Goal: Obtain resource: Download file/media

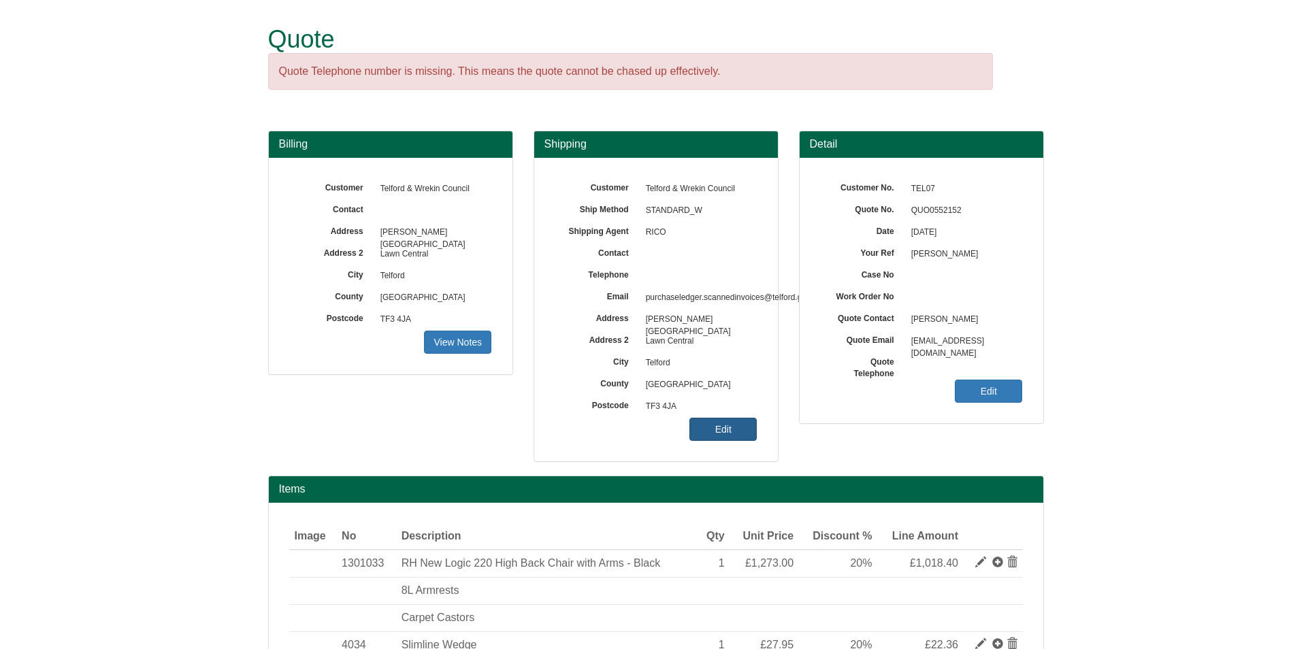
click at [730, 440] on link "Edit" at bounding box center [722, 429] width 67 height 23
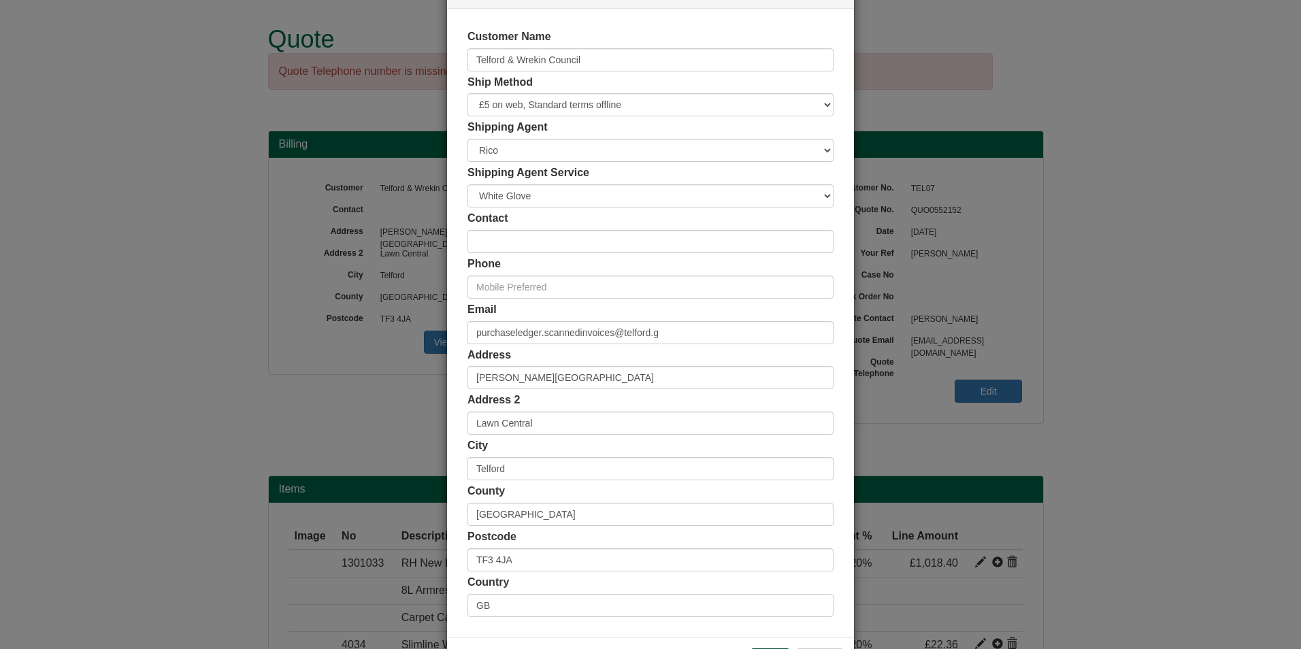
scroll to position [105, 0]
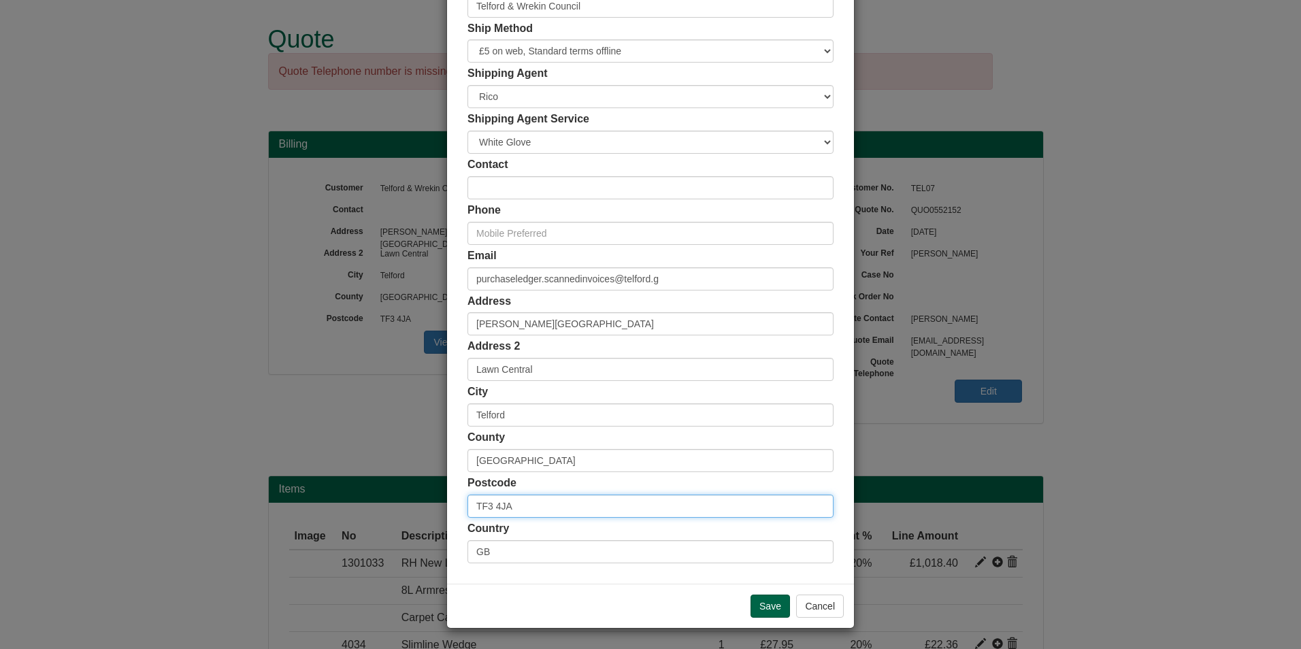
click at [550, 508] on input "TF3 4JA" at bounding box center [651, 506] width 366 height 23
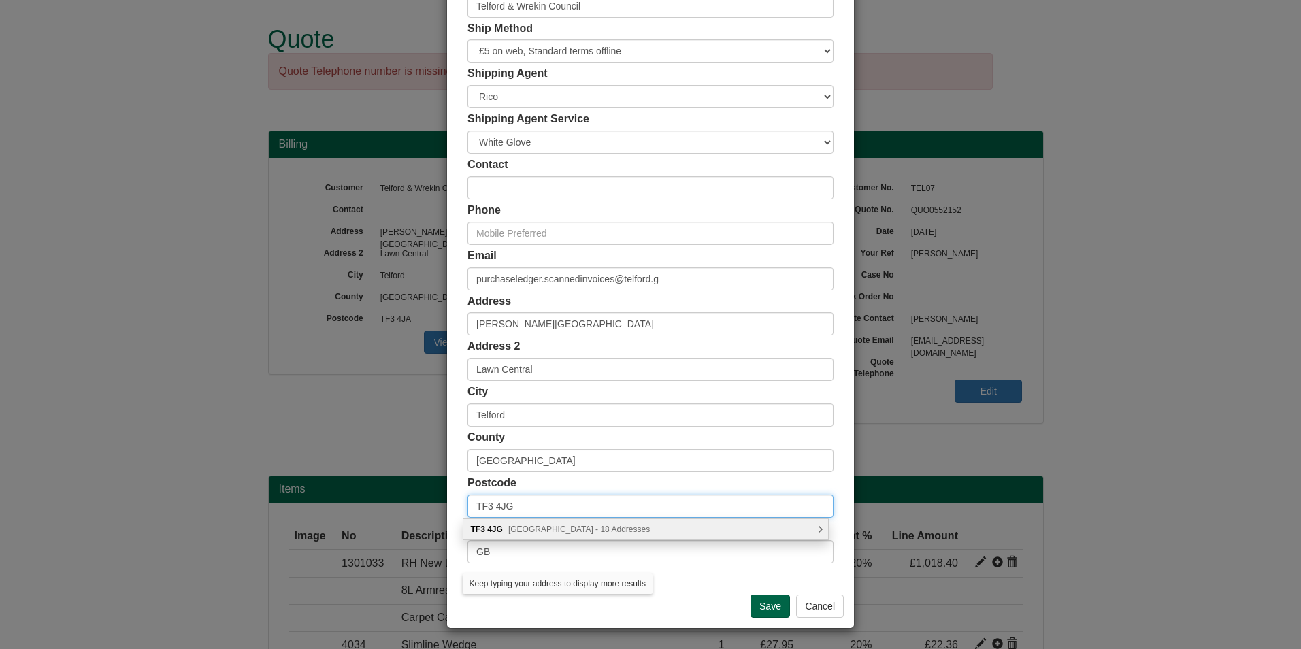
type input "TF3 4JG"
click at [570, 533] on span "Southwater Square, Telford - 18 Addresses" at bounding box center [579, 530] width 142 height 10
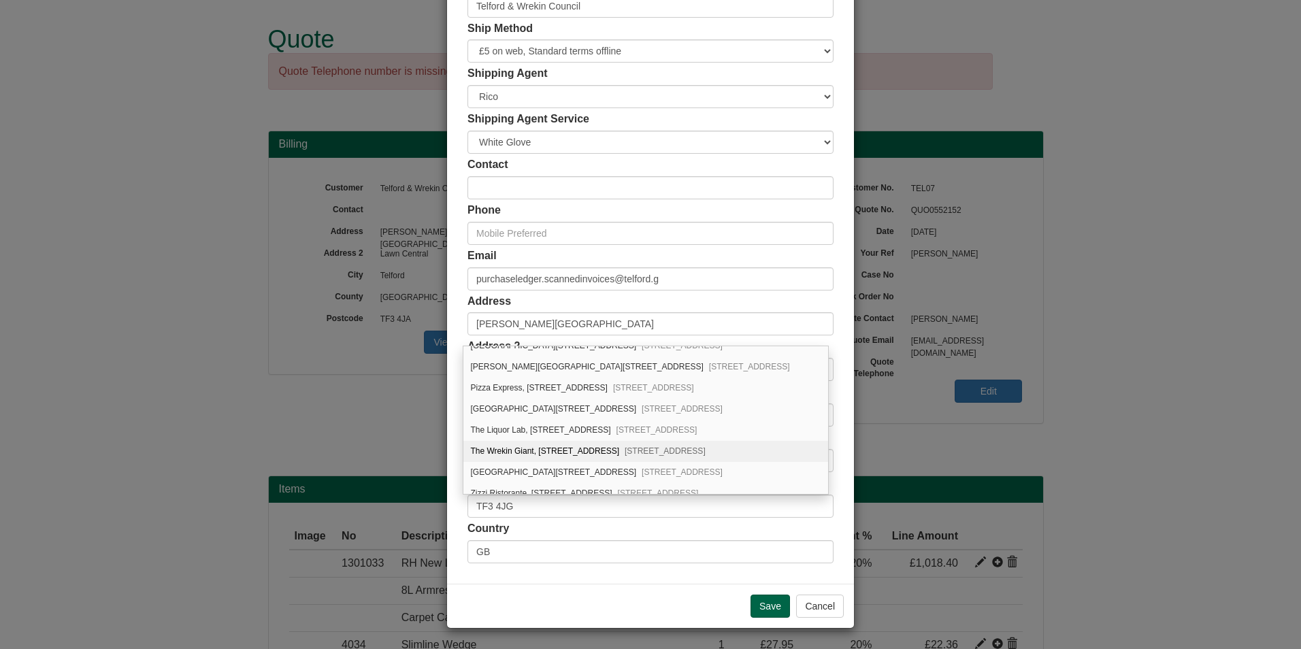
scroll to position [231, 0]
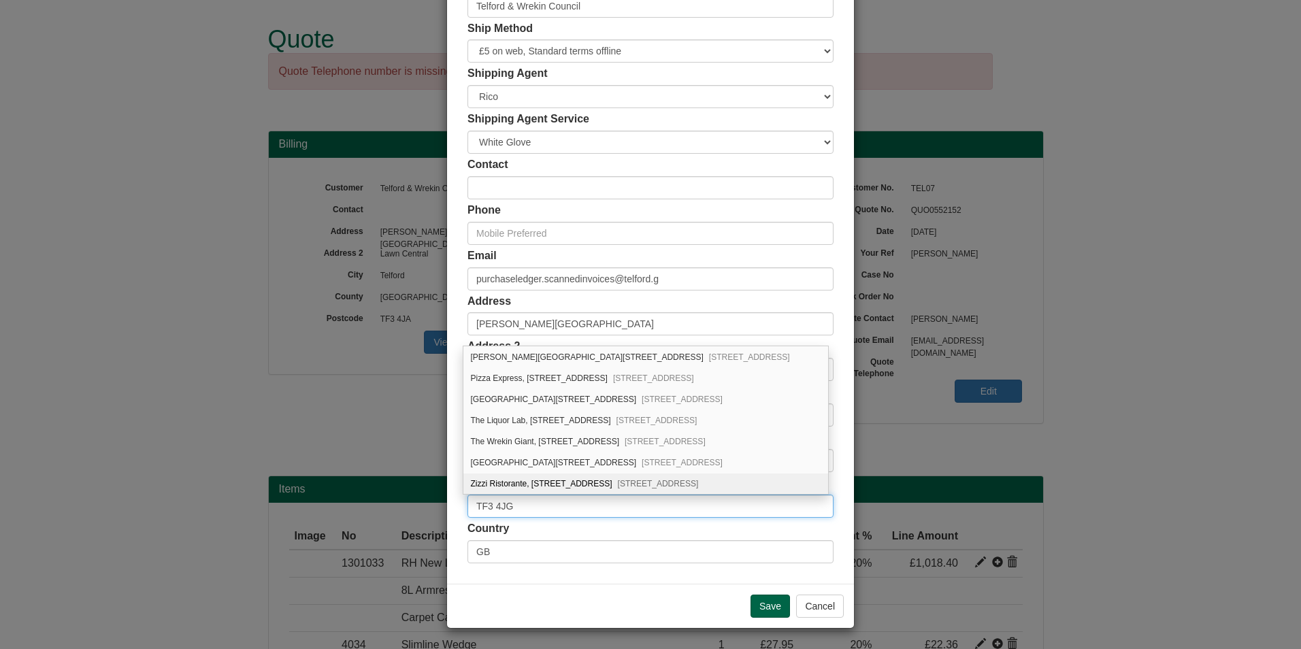
click at [575, 516] on input "TF3 4JG" at bounding box center [651, 506] width 366 height 23
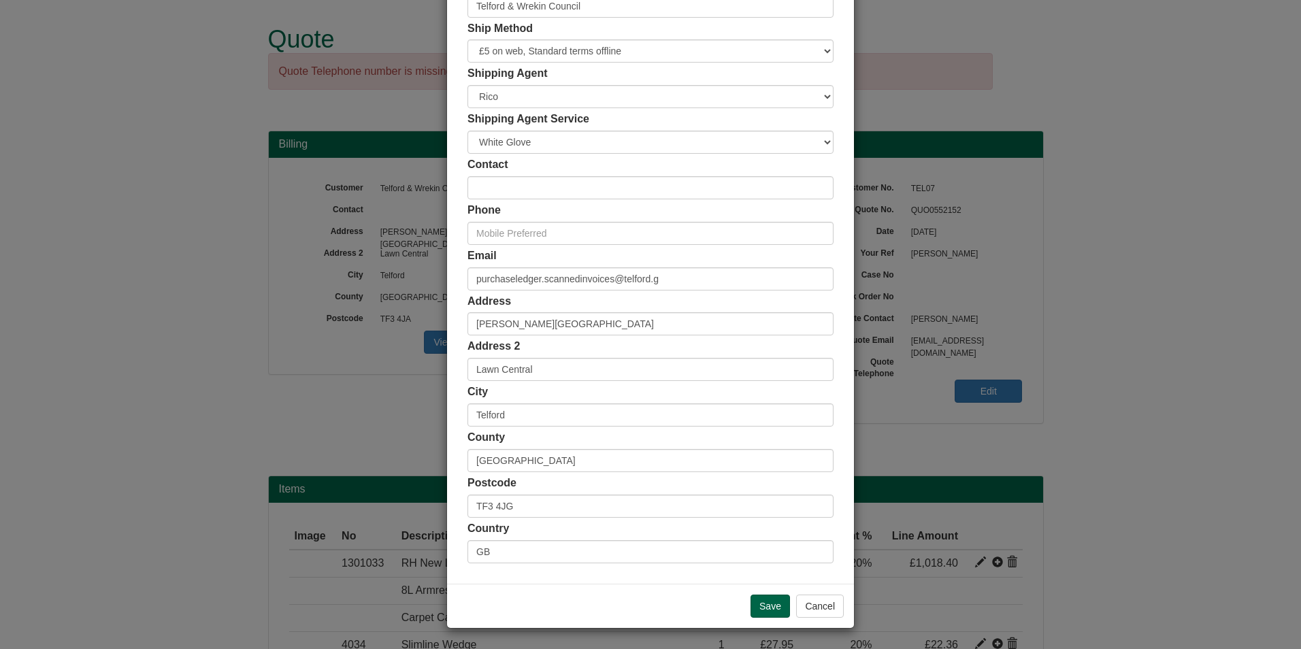
click at [595, 531] on div "Country GB" at bounding box center [651, 542] width 366 height 42
drag, startPoint x: 581, startPoint y: 370, endPoint x: 476, endPoint y: 363, distance: 105.7
click at [476, 363] on input "Lawn Central" at bounding box center [651, 369] width 366 height 23
type input "L"
type input "s"
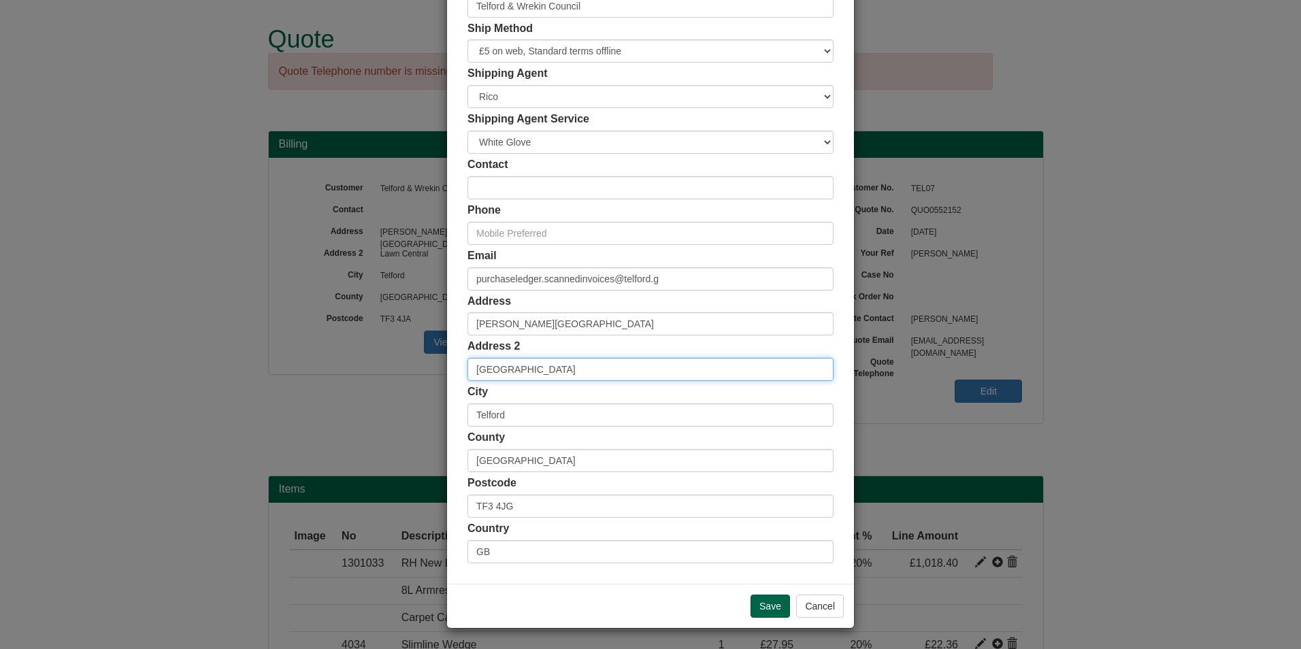
type input "Southwater Way"
click at [538, 309] on div "Address Darby House" at bounding box center [651, 315] width 366 height 42
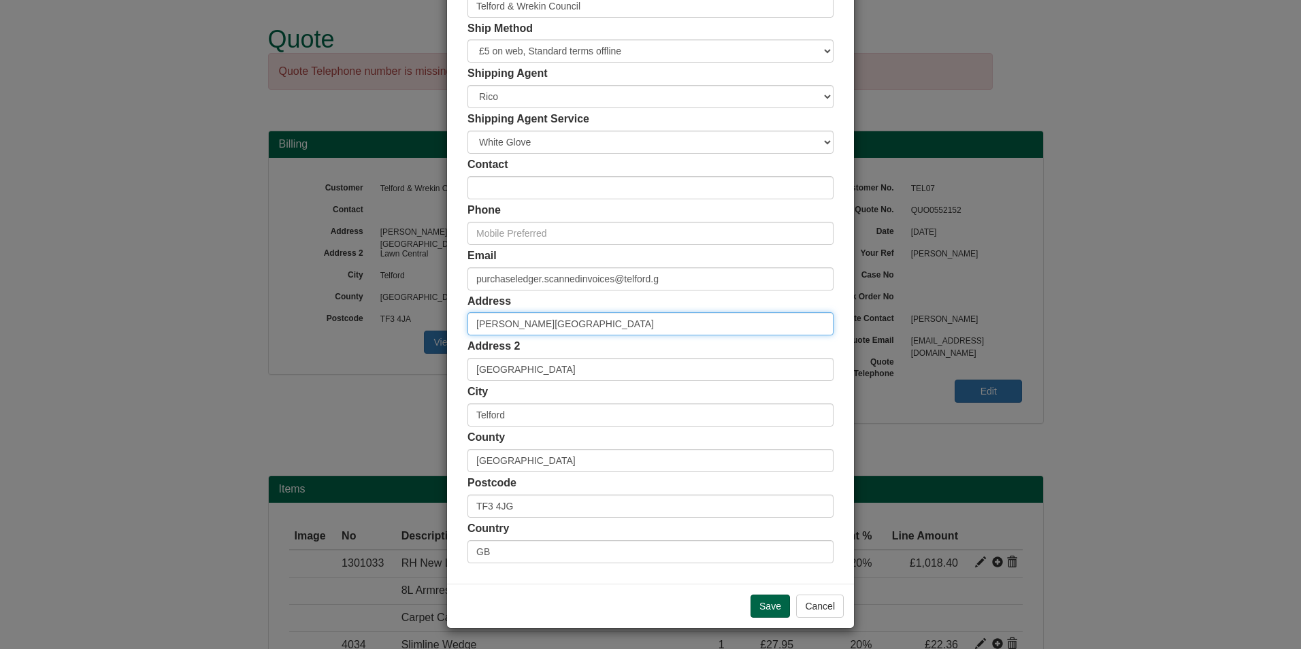
drag, startPoint x: 540, startPoint y: 316, endPoint x: 374, endPoint y: 312, distance: 166.1
click at [374, 312] on div "× Shipping Customer Name Telford & Wrekin Council Ship Method Free of Charge £5…" at bounding box center [650, 324] width 1301 height 649
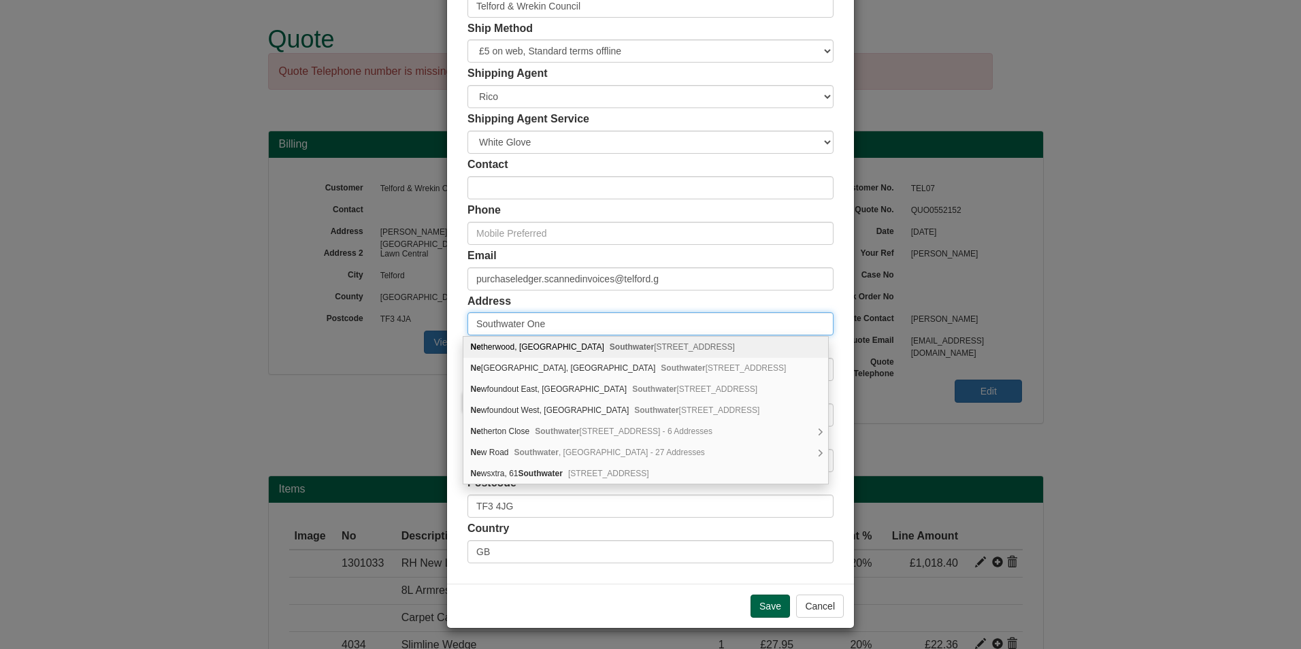
type input "Southwater One"
click at [609, 294] on div "Address Southwater One" at bounding box center [651, 315] width 366 height 42
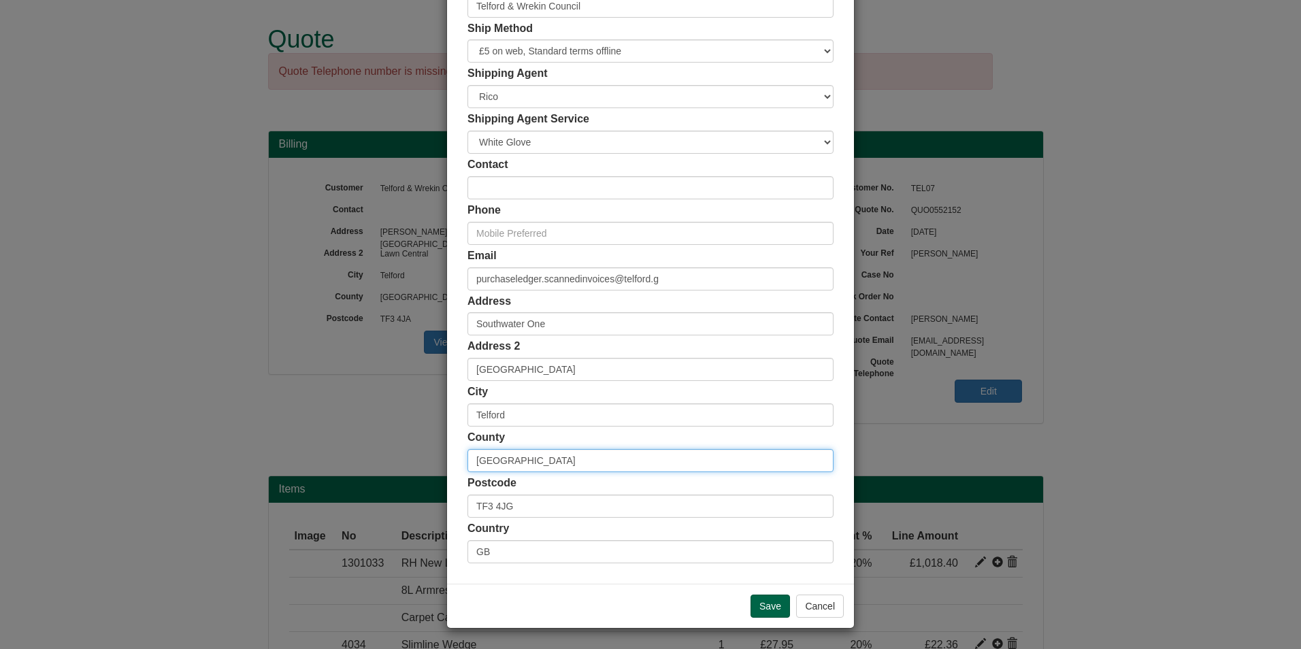
click at [654, 459] on input "Shropshire" at bounding box center [651, 460] width 366 height 23
click at [621, 393] on div "City Telford" at bounding box center [651, 405] width 366 height 42
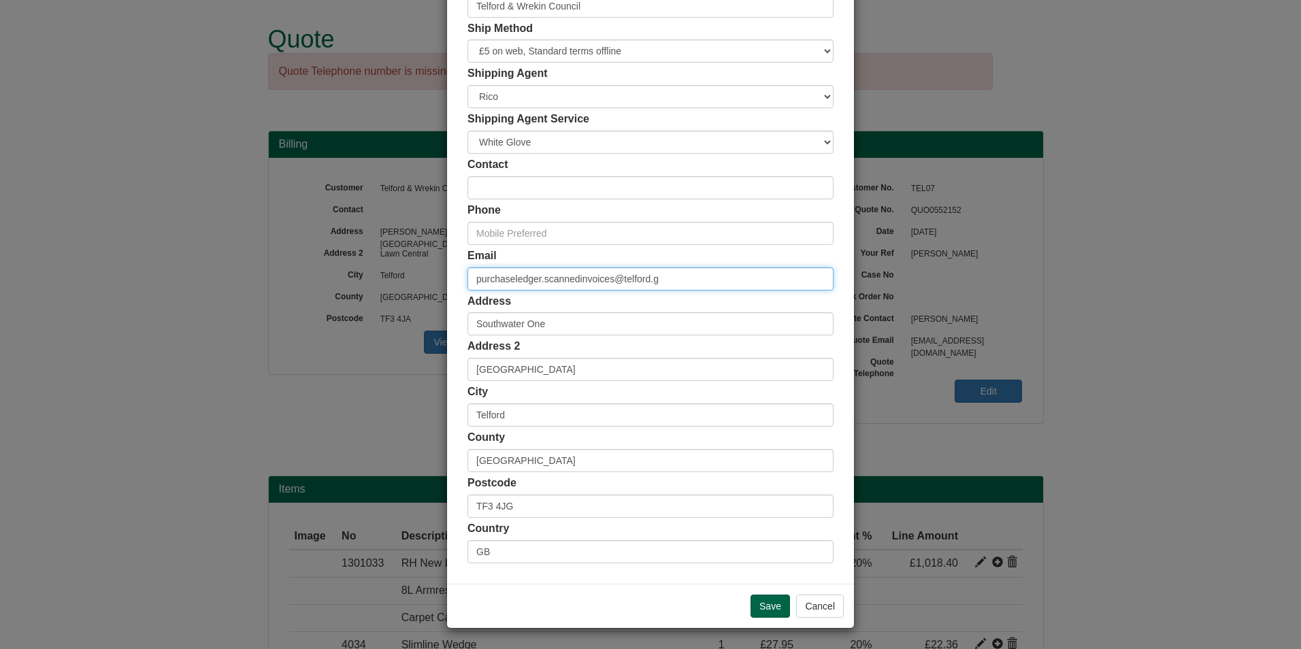
drag, startPoint x: 687, startPoint y: 281, endPoint x: 399, endPoint y: 271, distance: 288.0
click at [434, 273] on div "× Shipping Customer Name Telford & Wrekin Council Ship Method Free of Charge £5…" at bounding box center [650, 324] width 1301 height 649
paste input "Cooper, Lucy <Lucy.Cooper1@telford.gov.uk>"
click at [536, 277] on input "Cooper, Lucy <Lucy.Cooper1@telford.gov.uk>" at bounding box center [651, 278] width 366 height 23
click at [708, 277] on input "Lucy.Cooper1@telford.gov.uk>" at bounding box center [651, 278] width 366 height 23
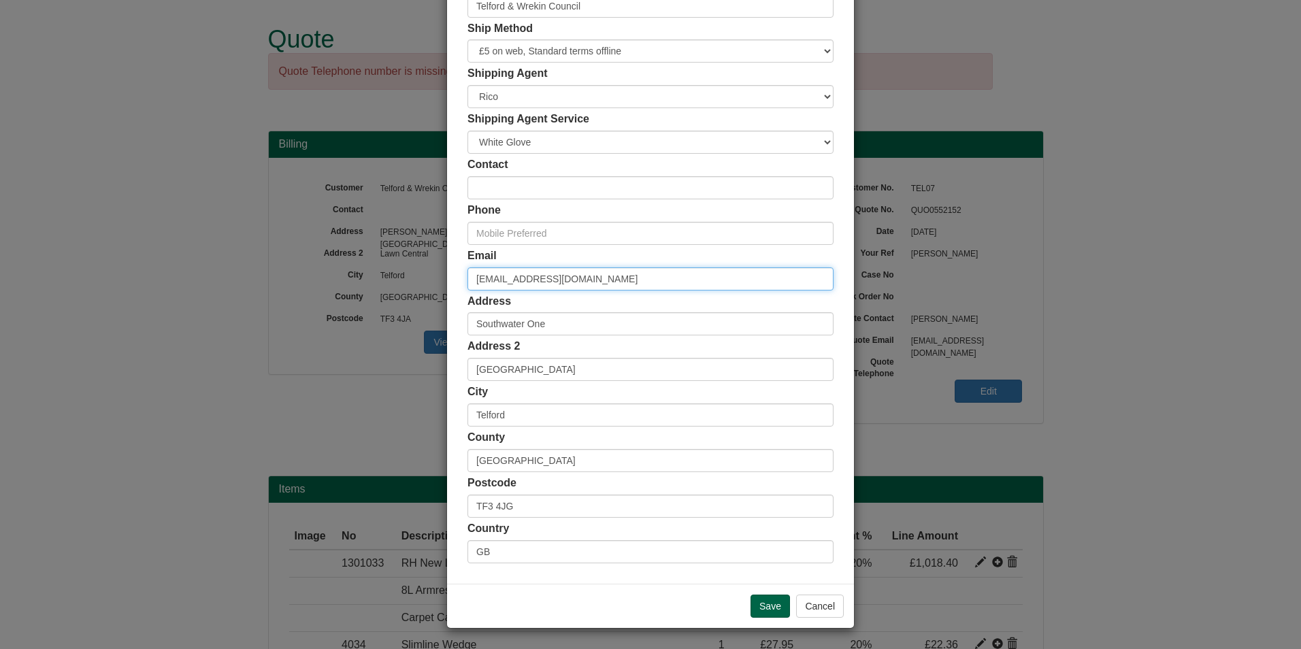
type input "Lucy.Cooper1@telford.gov.uk"
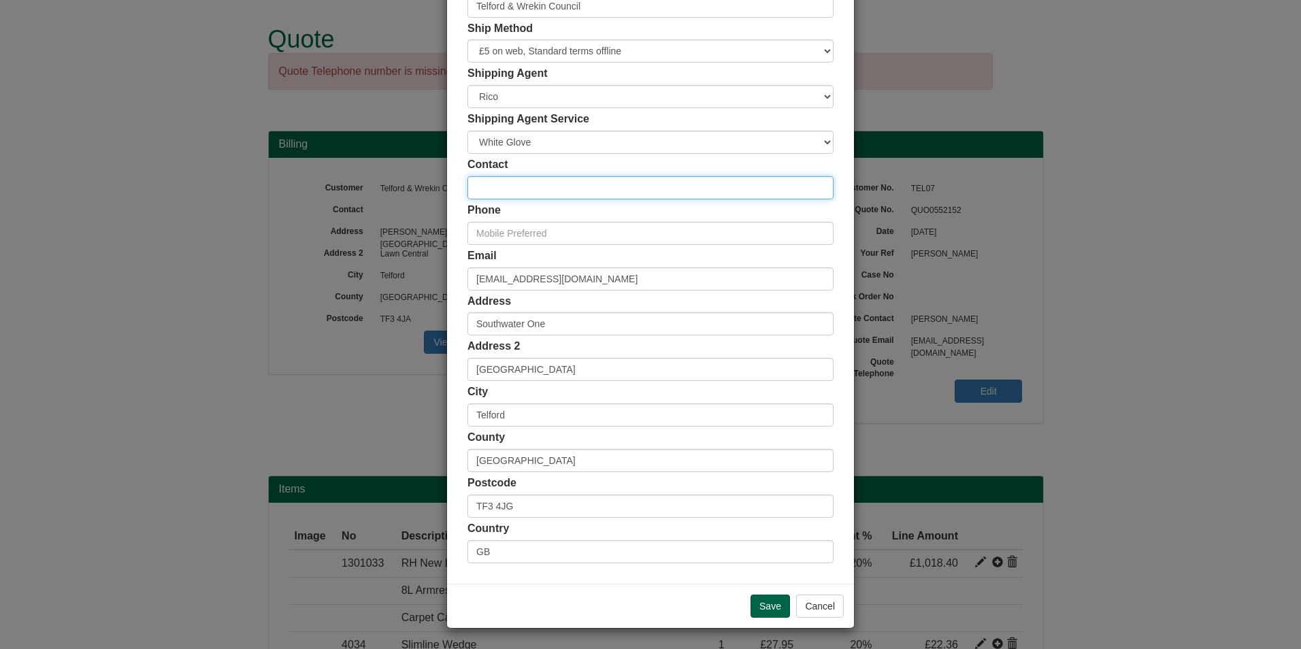
click at [543, 180] on input "text" at bounding box center [651, 187] width 366 height 23
type input "Lucy Cooper"
click at [773, 619] on div "Save Cancel" at bounding box center [650, 606] width 407 height 44
click at [773, 610] on input "Save" at bounding box center [770, 606] width 39 height 23
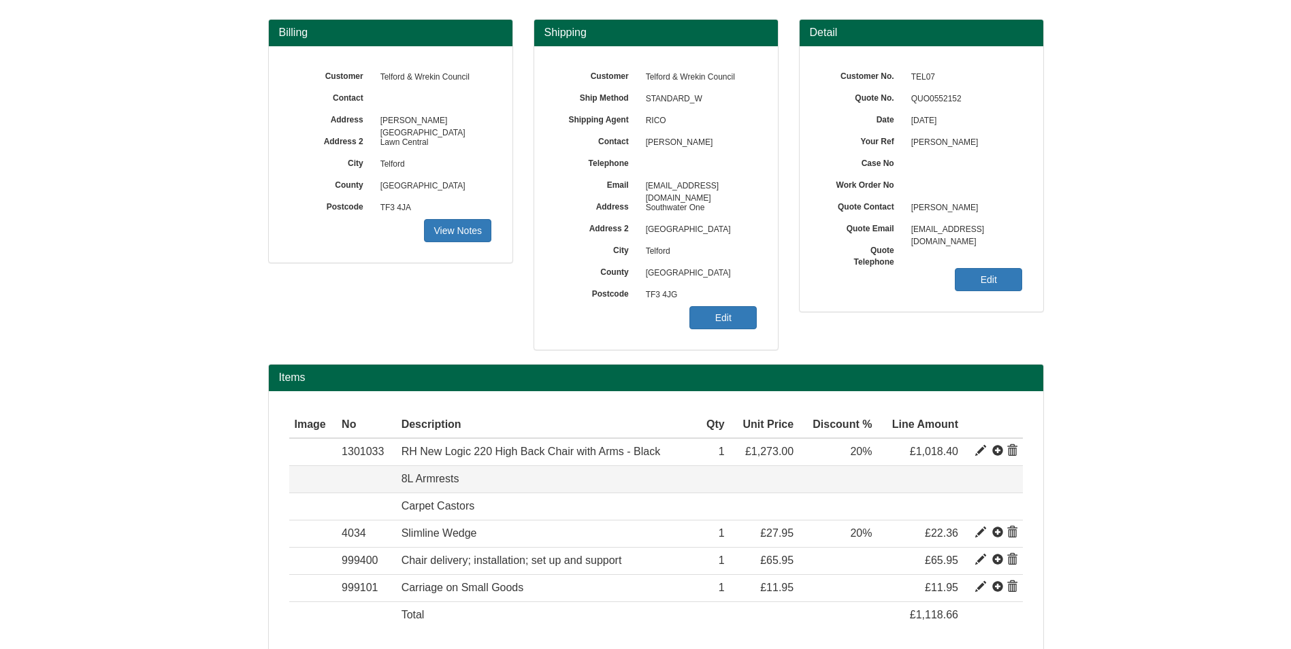
scroll to position [176, 0]
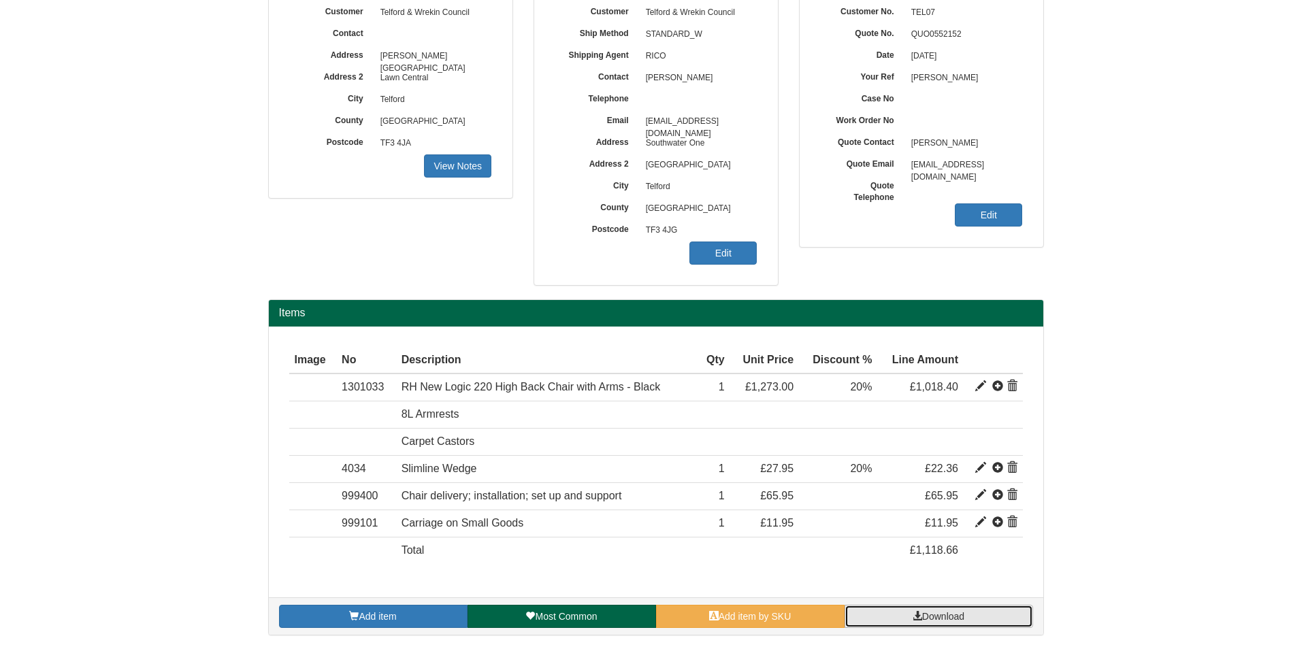
click at [960, 613] on span "Download" at bounding box center [943, 616] width 42 height 11
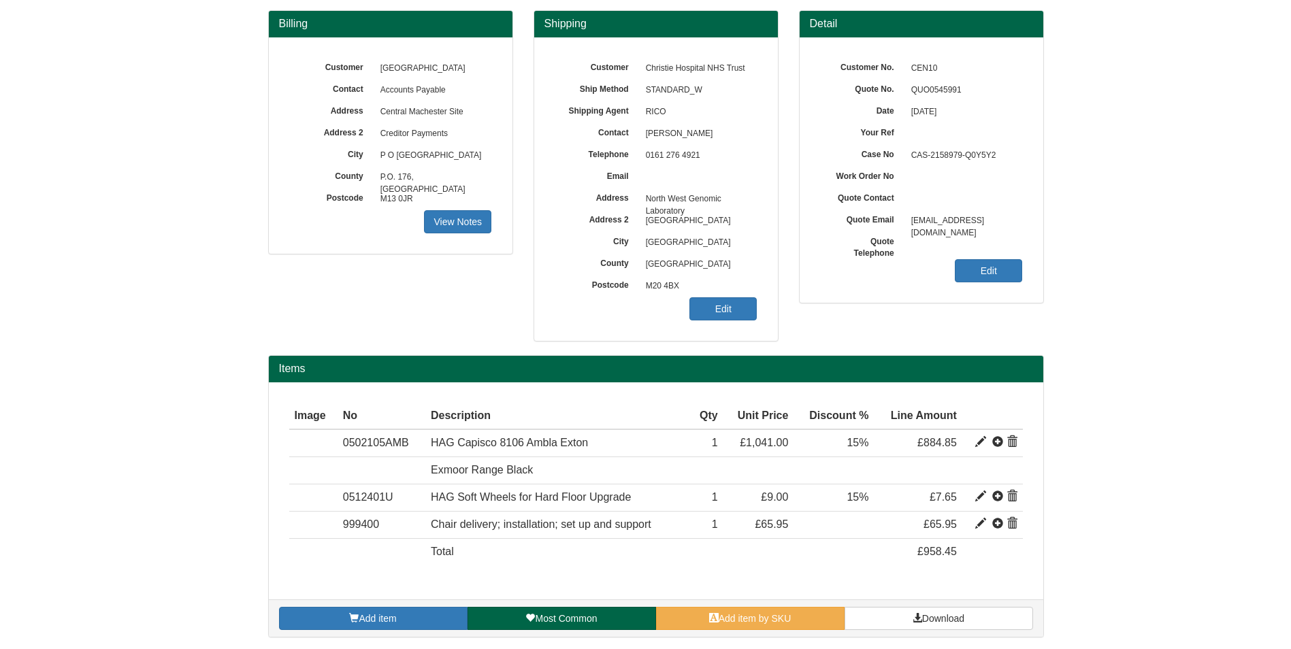
scroll to position [122, 0]
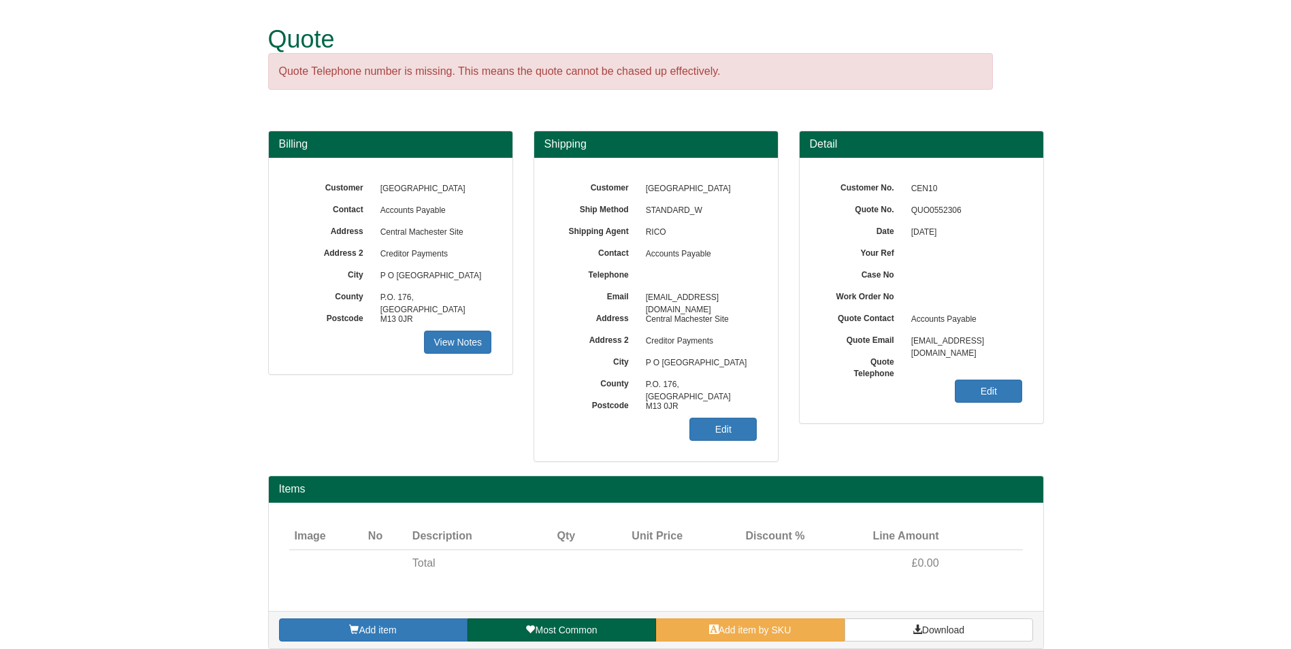
scroll to position [14, 0]
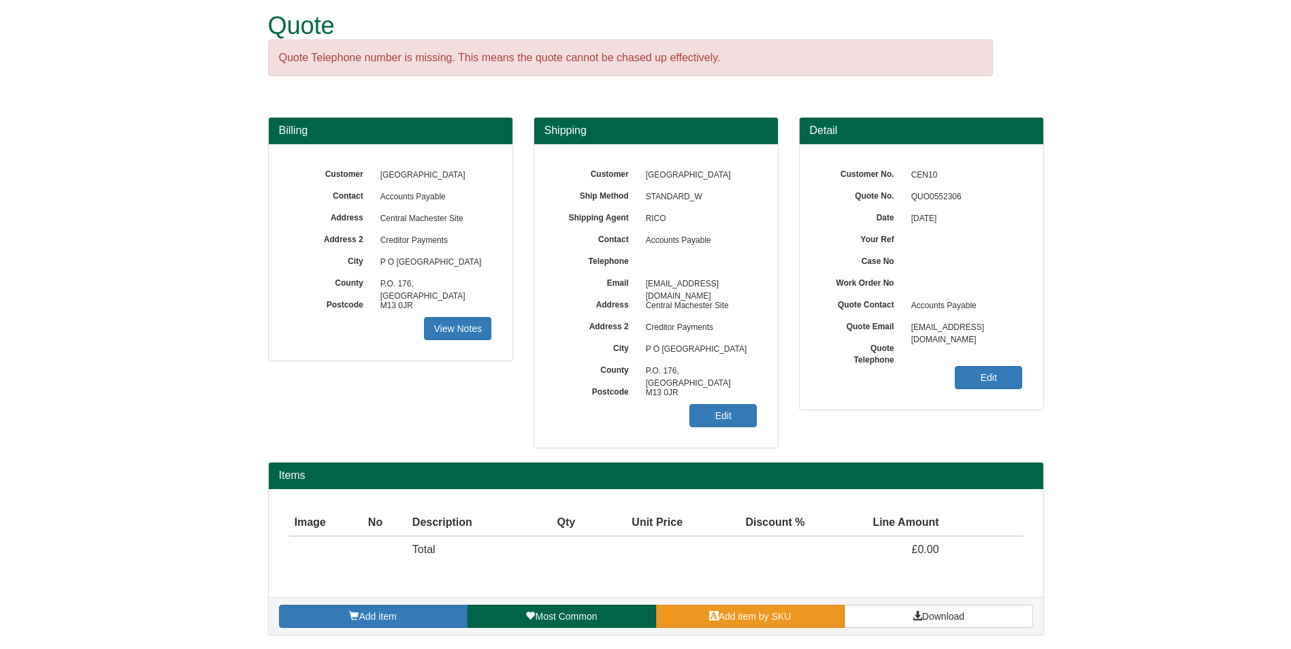
click at [710, 615] on span at bounding box center [714, 616] width 10 height 10
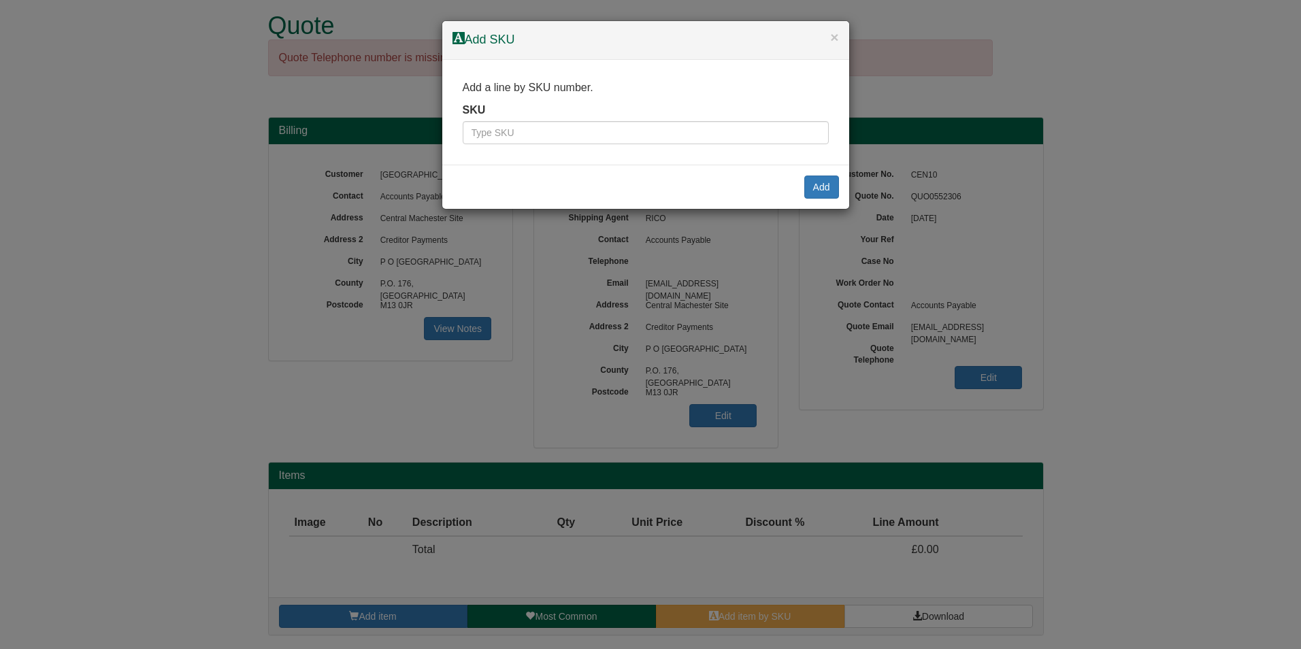
click at [623, 153] on div "Add a line by SKU number. SKU" at bounding box center [645, 112] width 407 height 105
click at [625, 144] on input "text" at bounding box center [646, 132] width 366 height 23
click at [833, 45] on h4 "Add SKU" at bounding box center [646, 40] width 387 height 18
click at [835, 32] on button "×" at bounding box center [834, 37] width 8 height 14
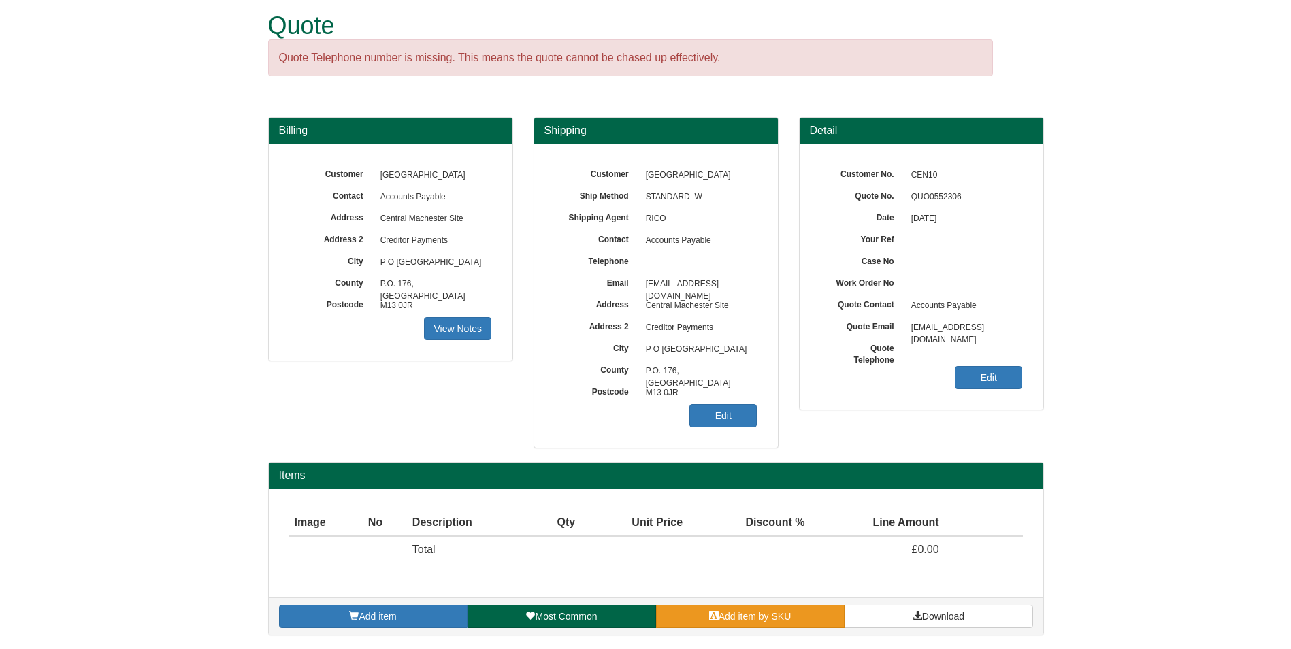
click at [772, 616] on span "Add item by SKU" at bounding box center [755, 616] width 73 height 11
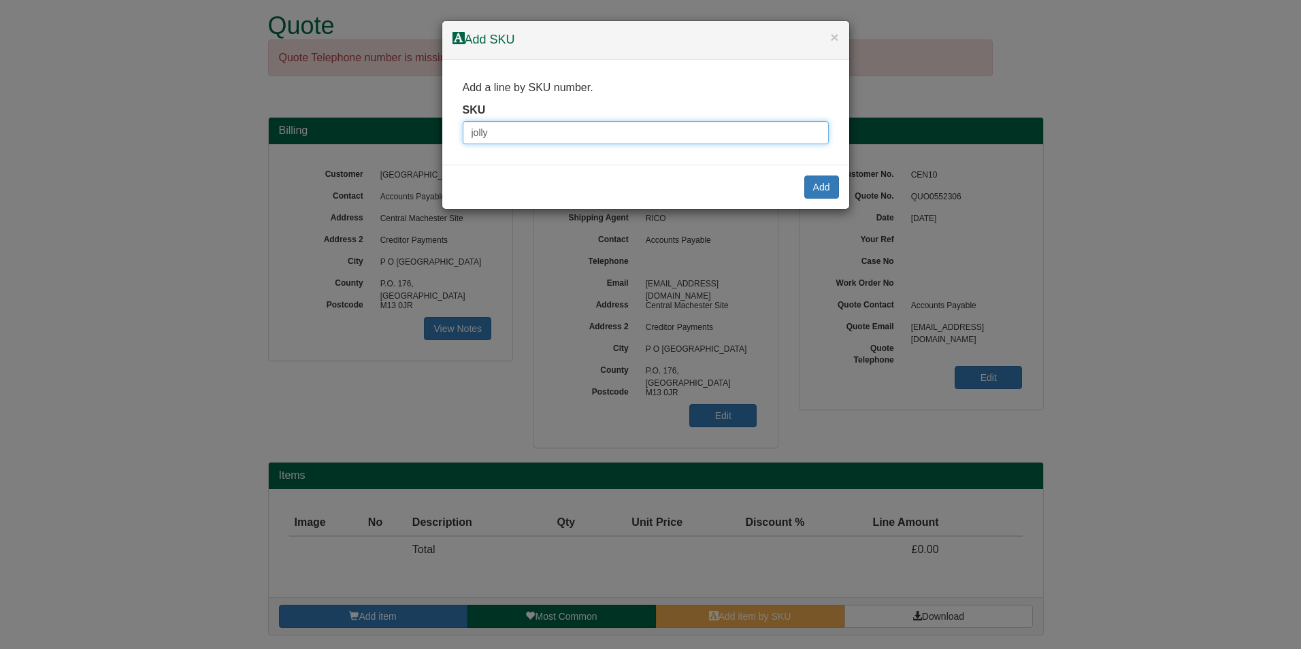
drag, startPoint x: 713, startPoint y: 144, endPoint x: 437, endPoint y: 144, distance: 275.6
click at [437, 144] on div "× Add SKU Add a line by SKU number. SKU jolly Add" at bounding box center [650, 324] width 1301 height 649
type input "8823002bla"
click at [839, 185] on div "Add" at bounding box center [645, 187] width 407 height 44
click at [825, 191] on button "Add" at bounding box center [821, 187] width 35 height 23
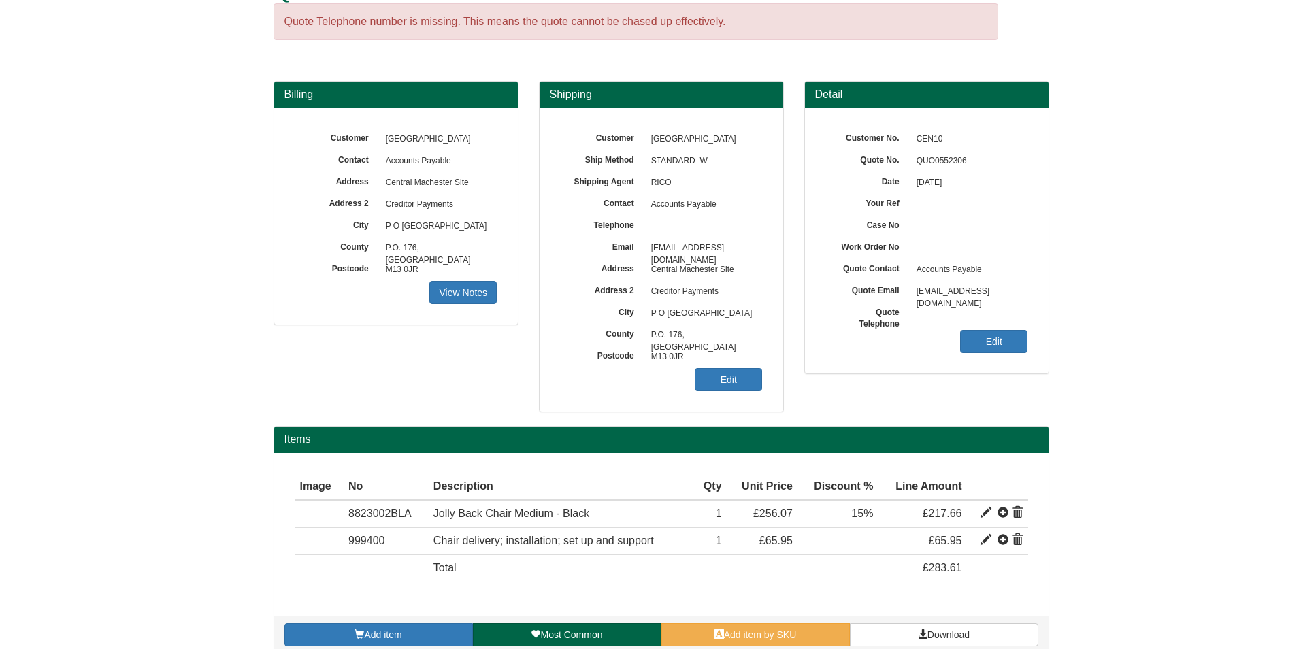
scroll to position [68, 0]
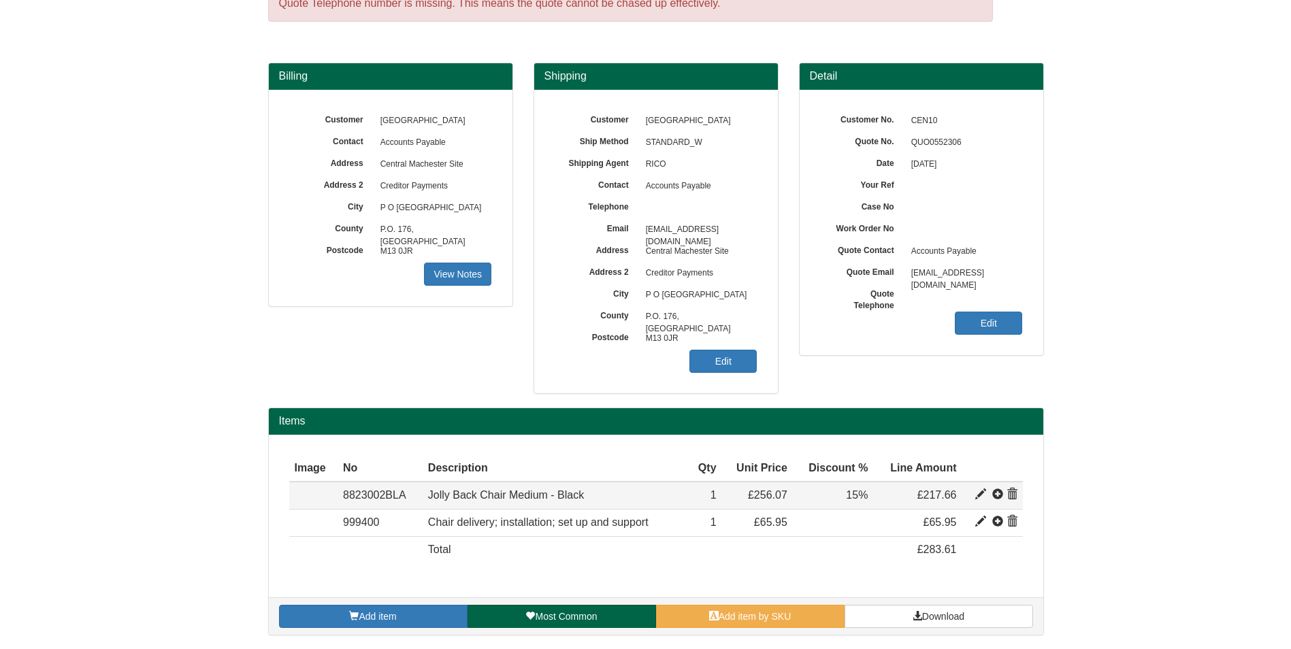
click at [980, 493] on span at bounding box center [980, 494] width 11 height 11
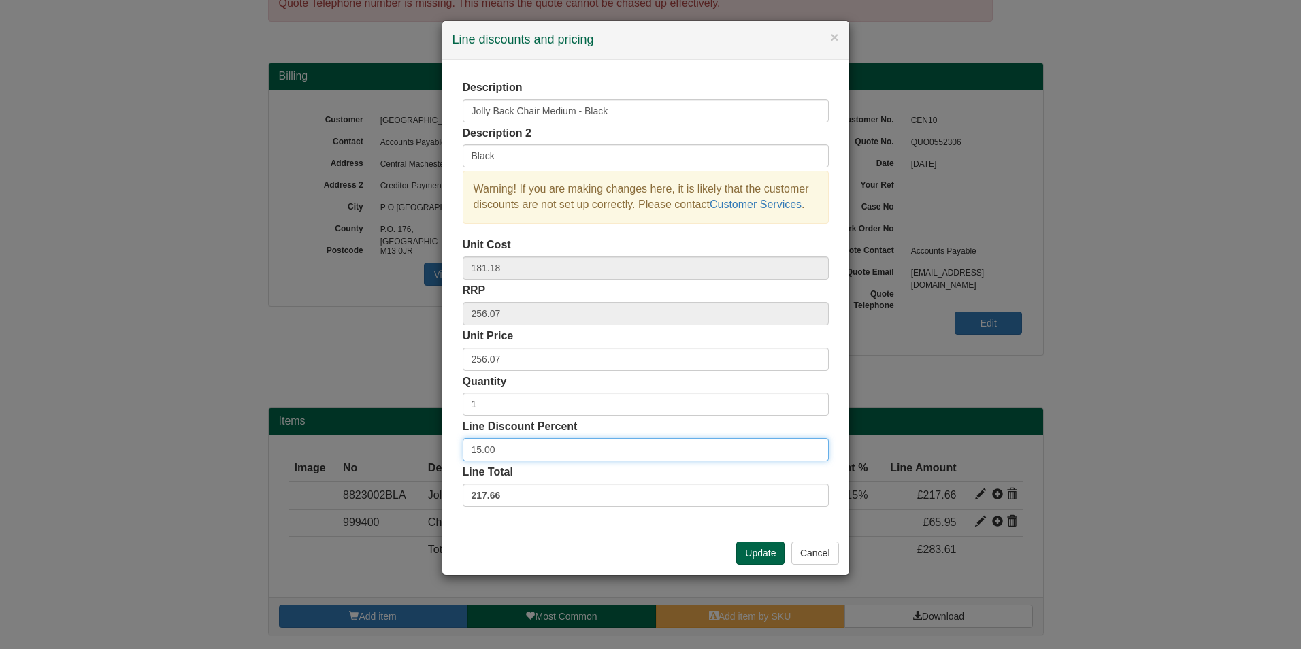
drag, startPoint x: 649, startPoint y: 457, endPoint x: 441, endPoint y: 451, distance: 207.6
click at [442, 451] on div "× Line discounts and pricing Description Jolly Back Chair Medium - Black Descri…" at bounding box center [646, 297] width 408 height 555
click at [798, 551] on button "Cancel" at bounding box center [815, 553] width 48 height 23
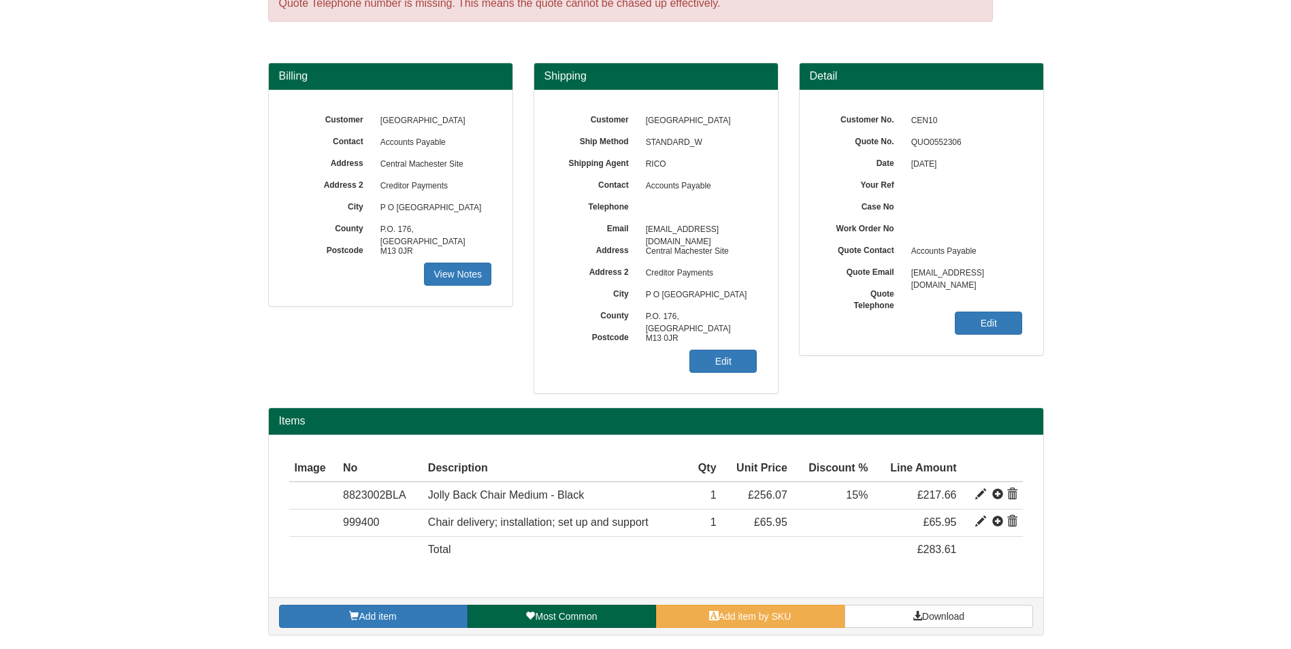
click at [743, 348] on span "M13 0JR" at bounding box center [698, 339] width 118 height 22
click at [742, 355] on link "Edit" at bounding box center [722, 361] width 67 height 23
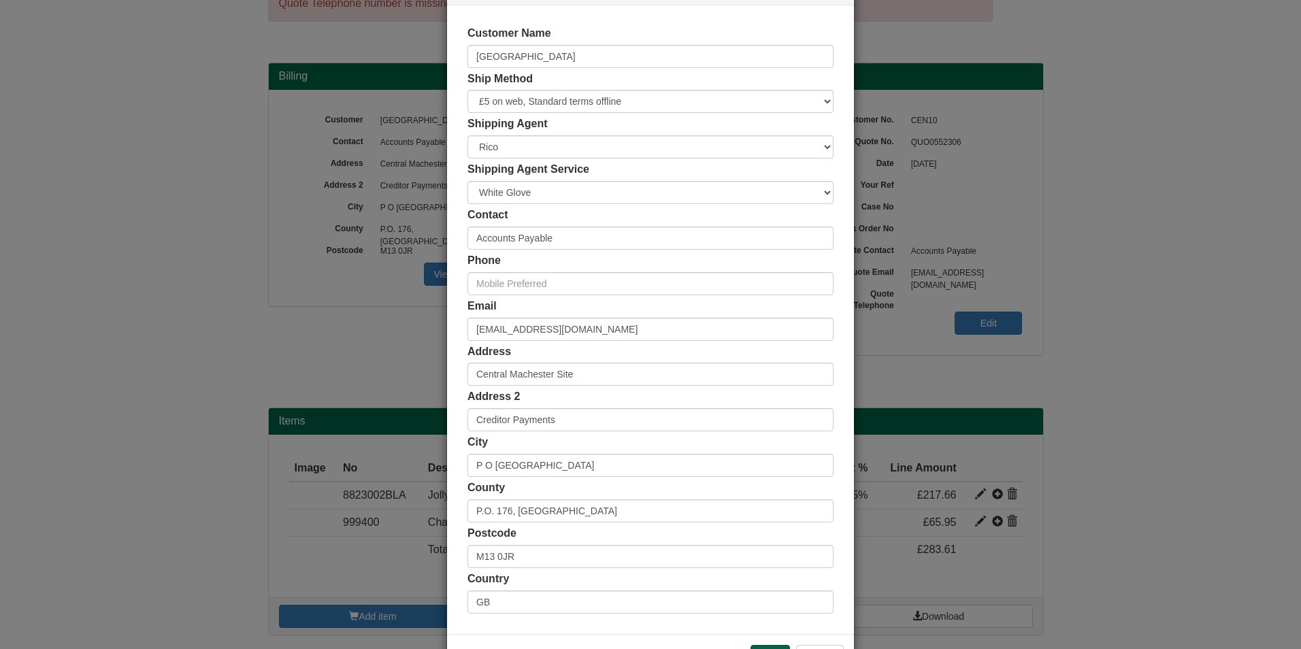
scroll to position [105, 0]
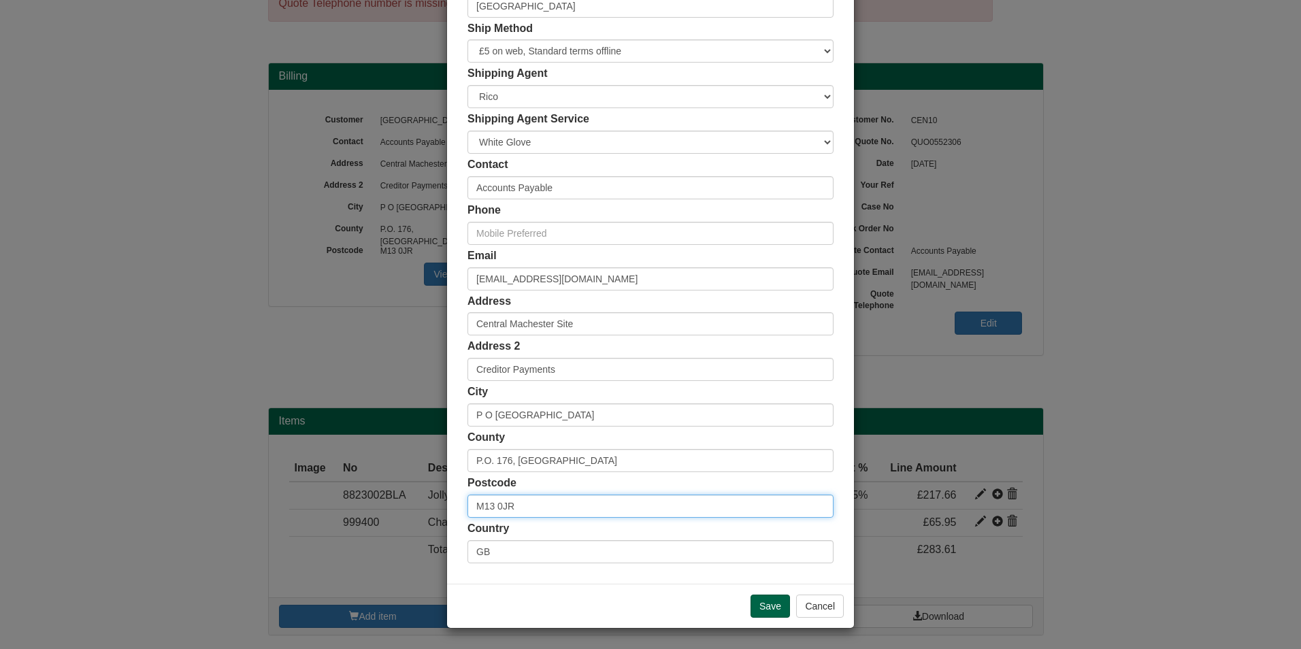
drag, startPoint x: 570, startPoint y: 502, endPoint x: 380, endPoint y: 505, distance: 190.6
click at [380, 505] on div "× Shipping Customer Name [GEOGRAPHIC_DATA] Ship Method Free of Charge £5 Flat R…" at bounding box center [650, 324] width 1301 height 649
paste input "20 2L"
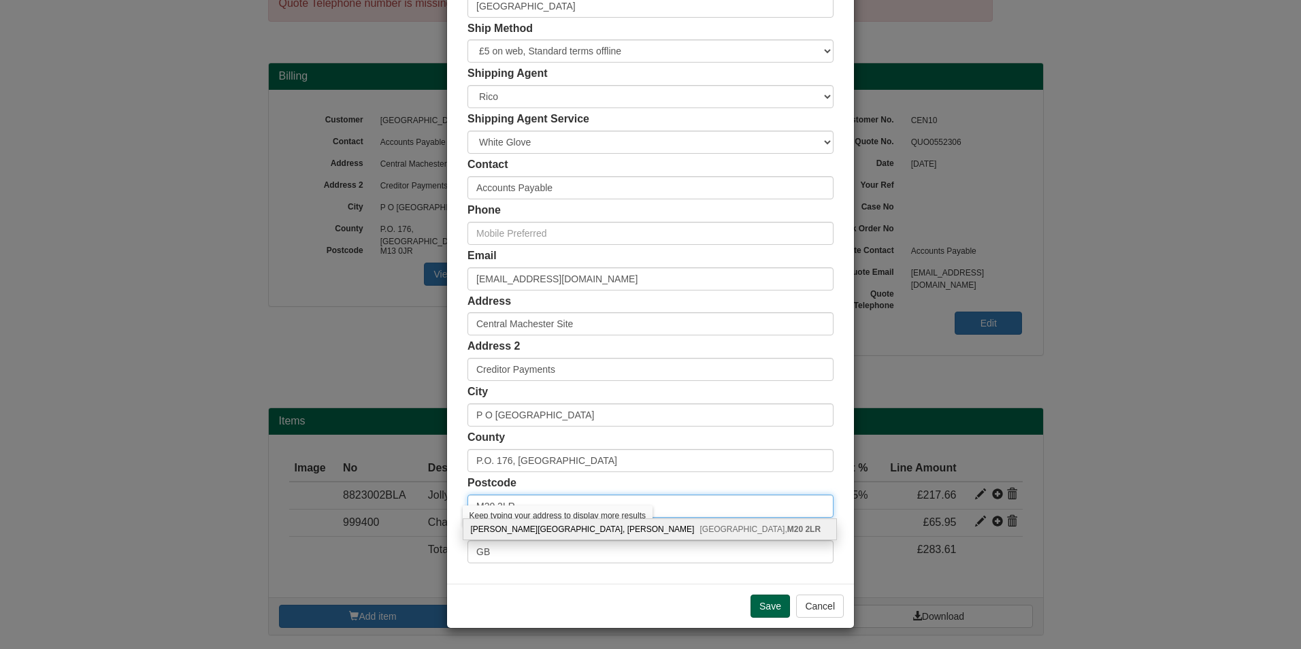
type input "M20 2LR"
click at [589, 529] on div "Withington Community Hospital, Nell Lane Manchester, M20 2LR" at bounding box center [650, 529] width 374 height 20
type input "[PERSON_NAME][GEOGRAPHIC_DATA]"
type input "[PERSON_NAME]"
type input "[GEOGRAPHIC_DATA]"
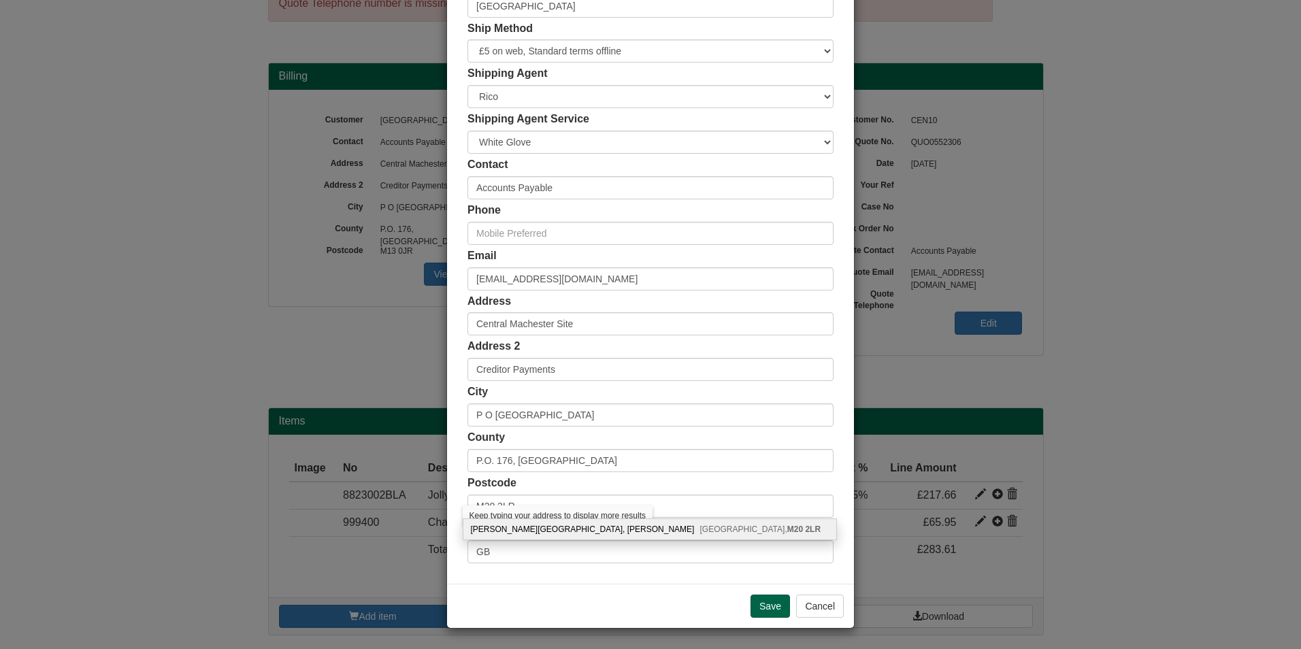
type input "[GEOGRAPHIC_DATA]"
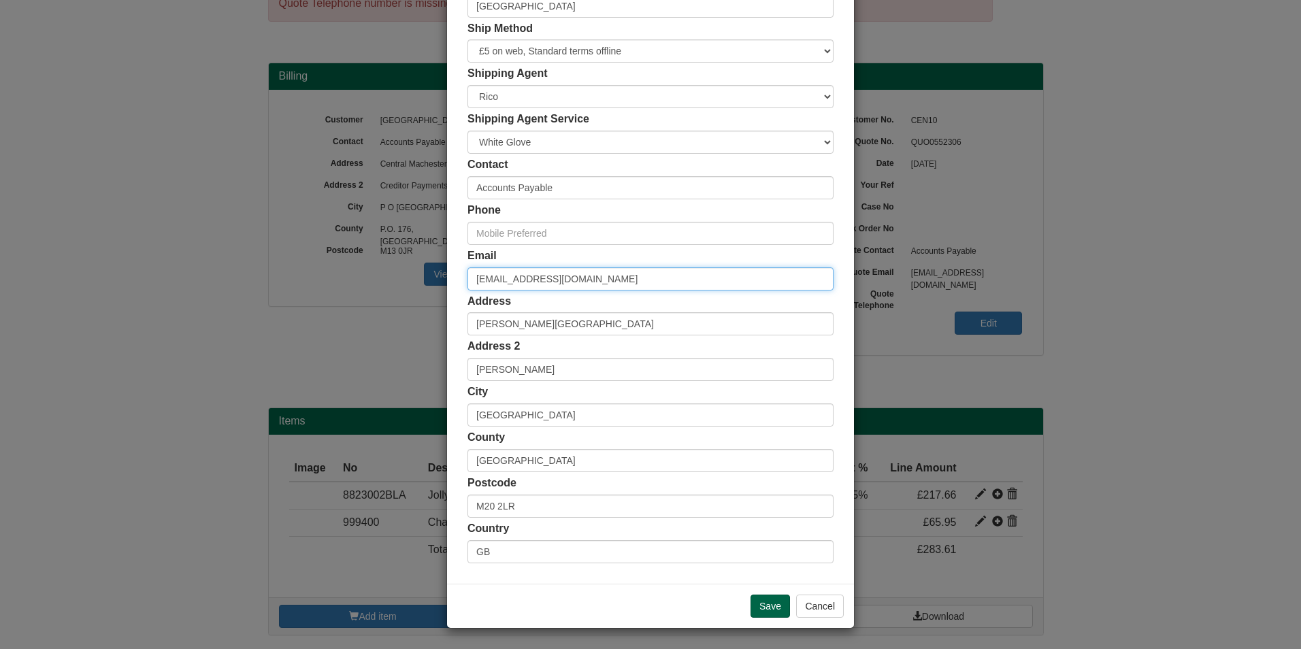
drag, startPoint x: 625, startPoint y: 272, endPoint x: 351, endPoint y: 264, distance: 274.4
click at [352, 264] on div "× Shipping Customer Name Central Manchester University Hospitals Ship Method Fr…" at bounding box center [650, 324] width 1301 height 649
click at [627, 276] on input "accounts.payable@mft.nhs.uk" at bounding box center [651, 278] width 366 height 23
drag, startPoint x: 611, startPoint y: 277, endPoint x: 372, endPoint y: 274, distance: 238.9
click at [372, 274] on div "× Shipping Customer Name Central Manchester University Hospitals Ship Method Fr…" at bounding box center [650, 324] width 1301 height 649
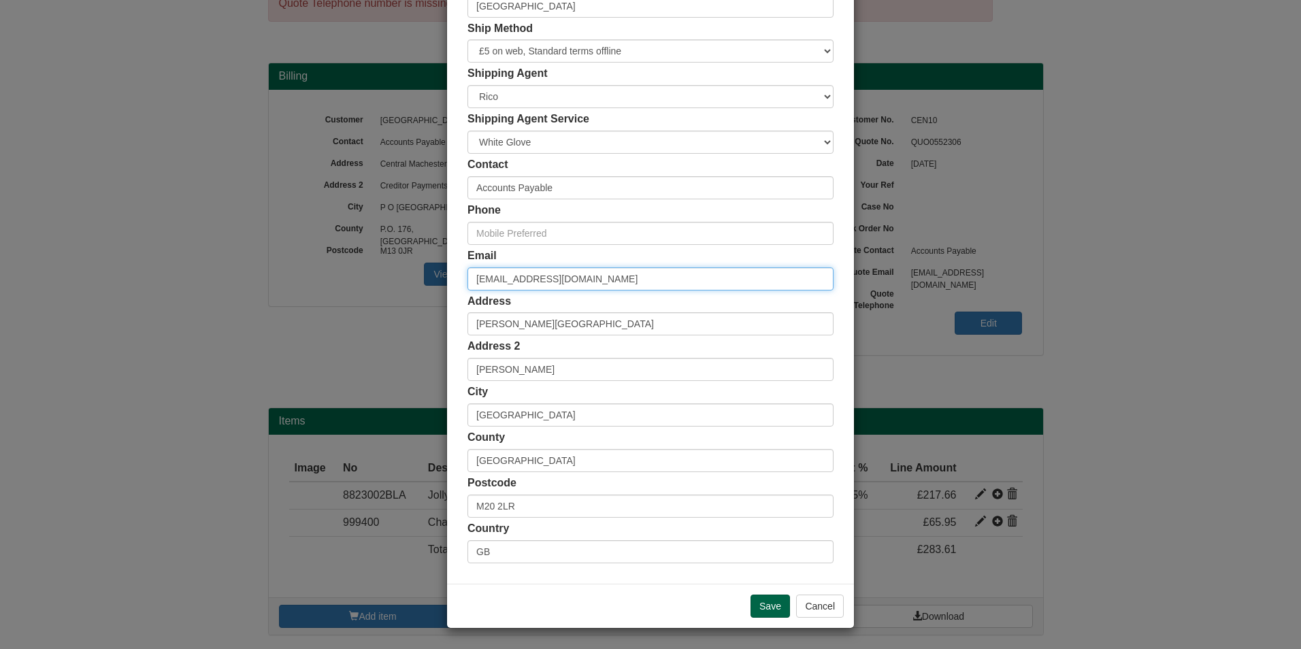
paste input "Zarina.naeem"
type input "[EMAIL_ADDRESS][DOMAIN_NAME]"
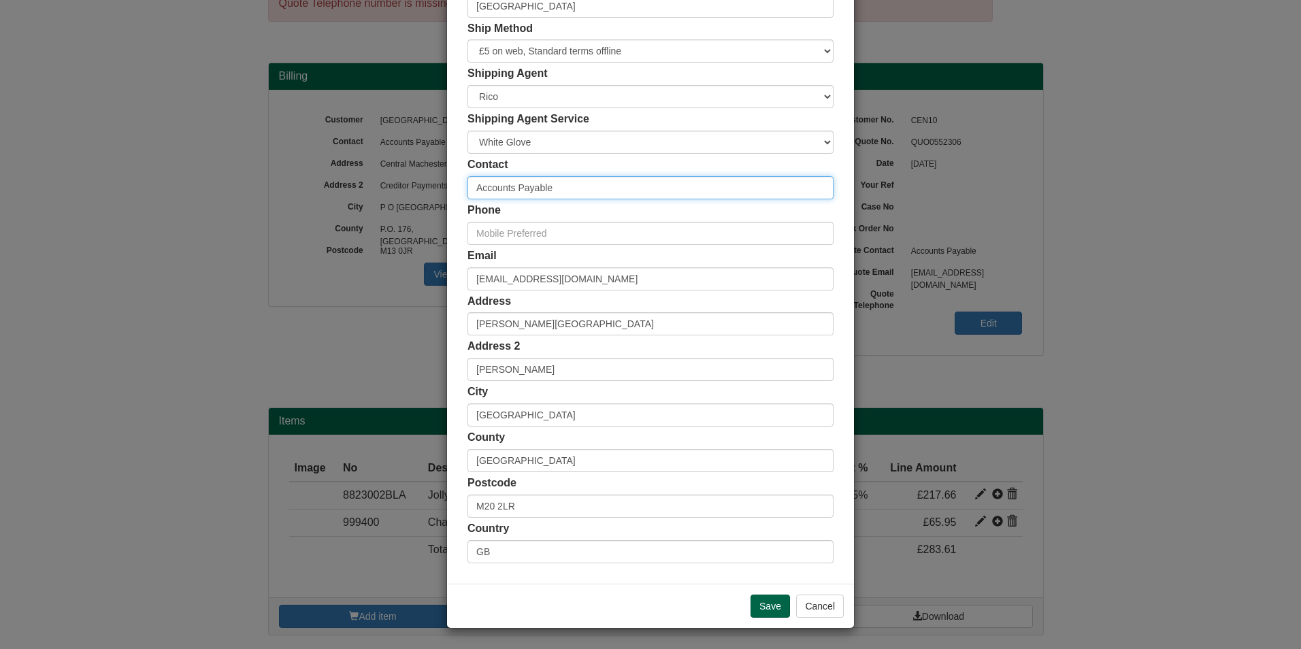
drag, startPoint x: 531, startPoint y: 186, endPoint x: 361, endPoint y: 173, distance: 170.6
click at [361, 173] on div "× Shipping Customer Name Central Manchester University Hospitals Ship Method Fr…" at bounding box center [650, 324] width 1301 height 649
type input "[PERSON_NAME]"
click at [559, 209] on div "Phone" at bounding box center [651, 224] width 366 height 42
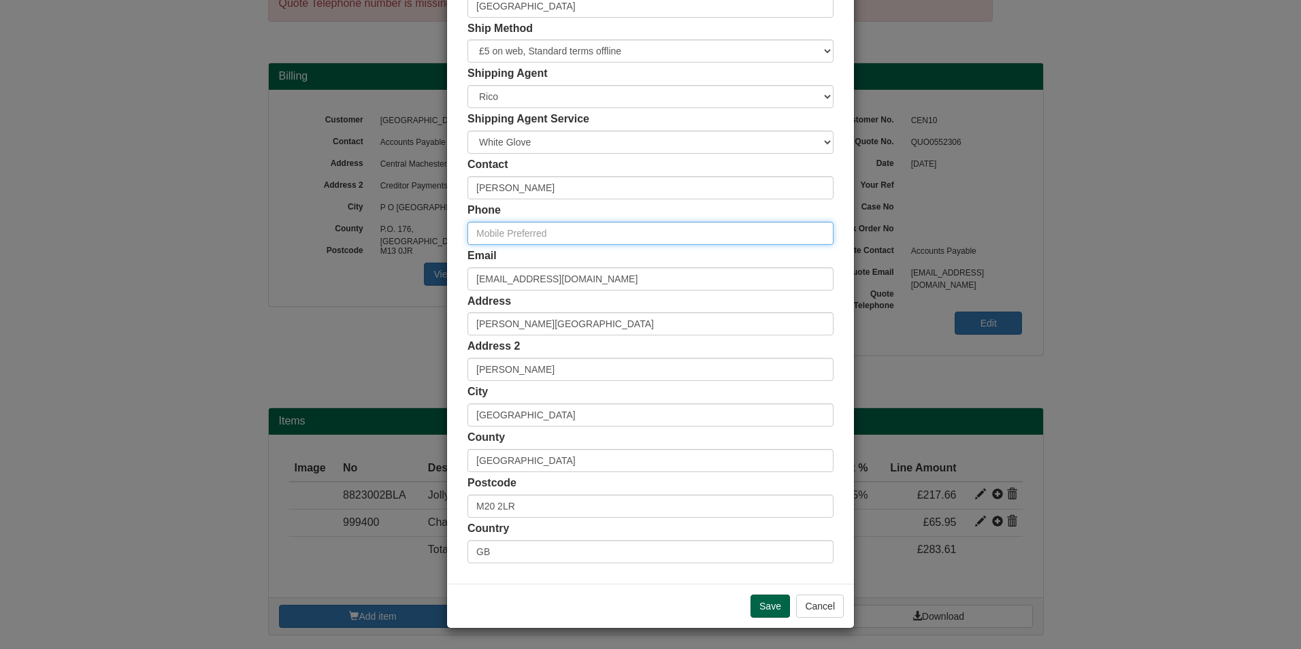
click at [548, 234] on input "text" at bounding box center [651, 233] width 366 height 23
type input "01612324214"
click at [764, 600] on input "Save" at bounding box center [770, 606] width 39 height 23
click at [761, 601] on input "Save" at bounding box center [770, 606] width 39 height 23
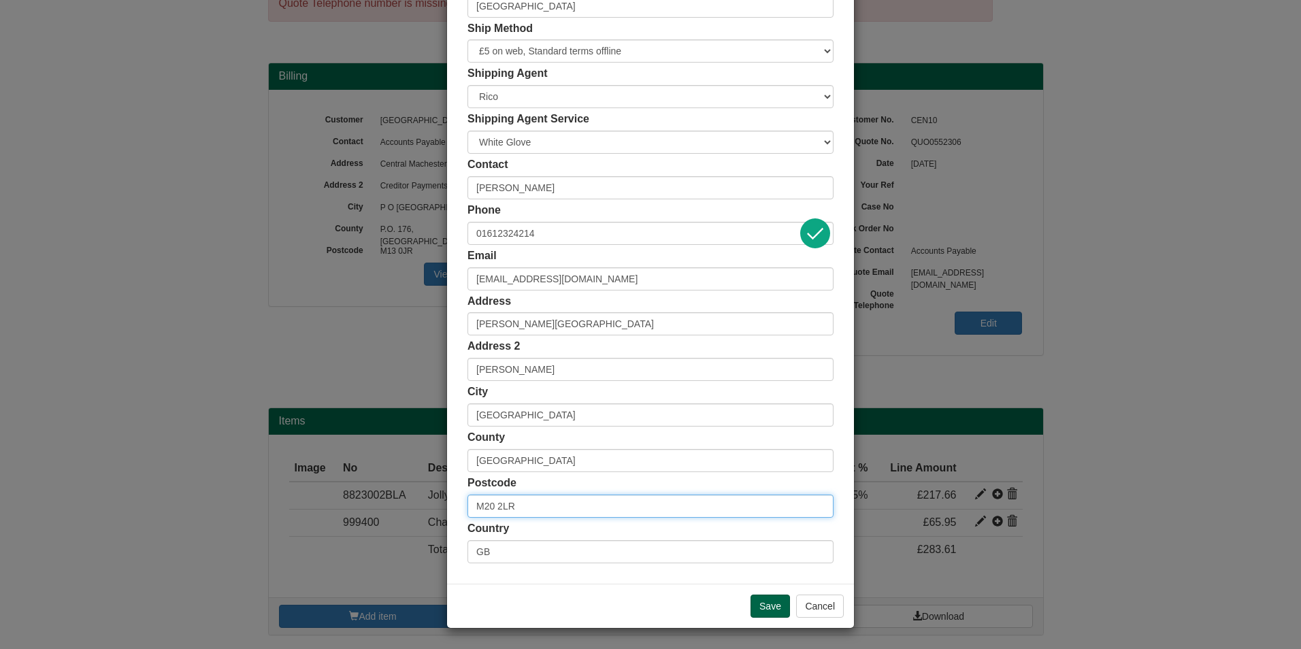
click at [629, 514] on input "M20 2LR" at bounding box center [651, 506] width 366 height 23
type input "M20 2LR"
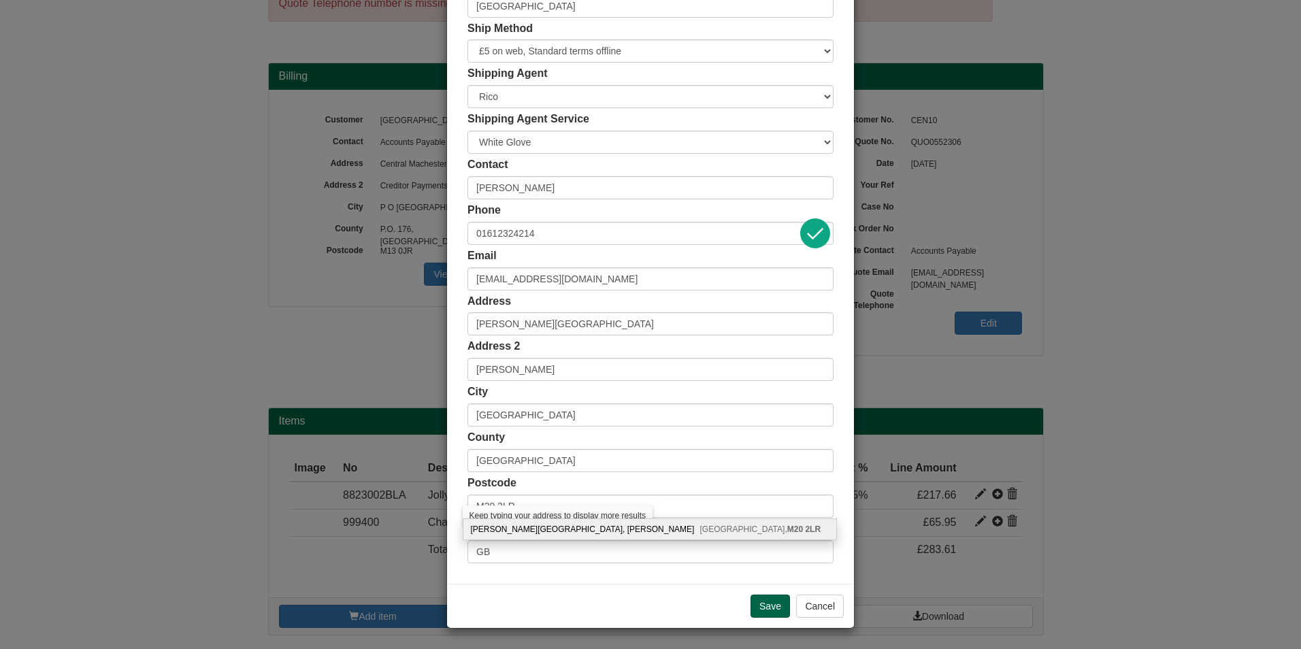
click at [563, 527] on div "Withington Community Hospital, Nell Lane Manchester, M20 2LR" at bounding box center [650, 529] width 374 height 20
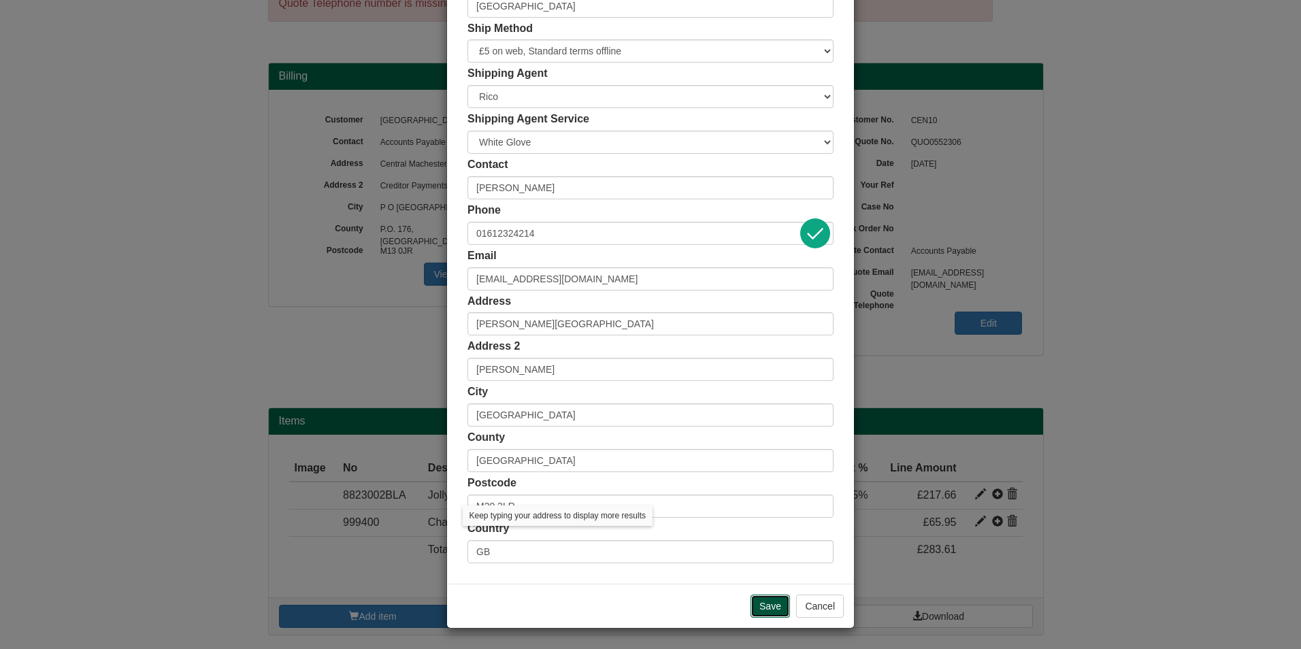
click at [762, 604] on input "Save" at bounding box center [770, 606] width 39 height 23
click at [799, 606] on button "Cancel" at bounding box center [820, 606] width 48 height 23
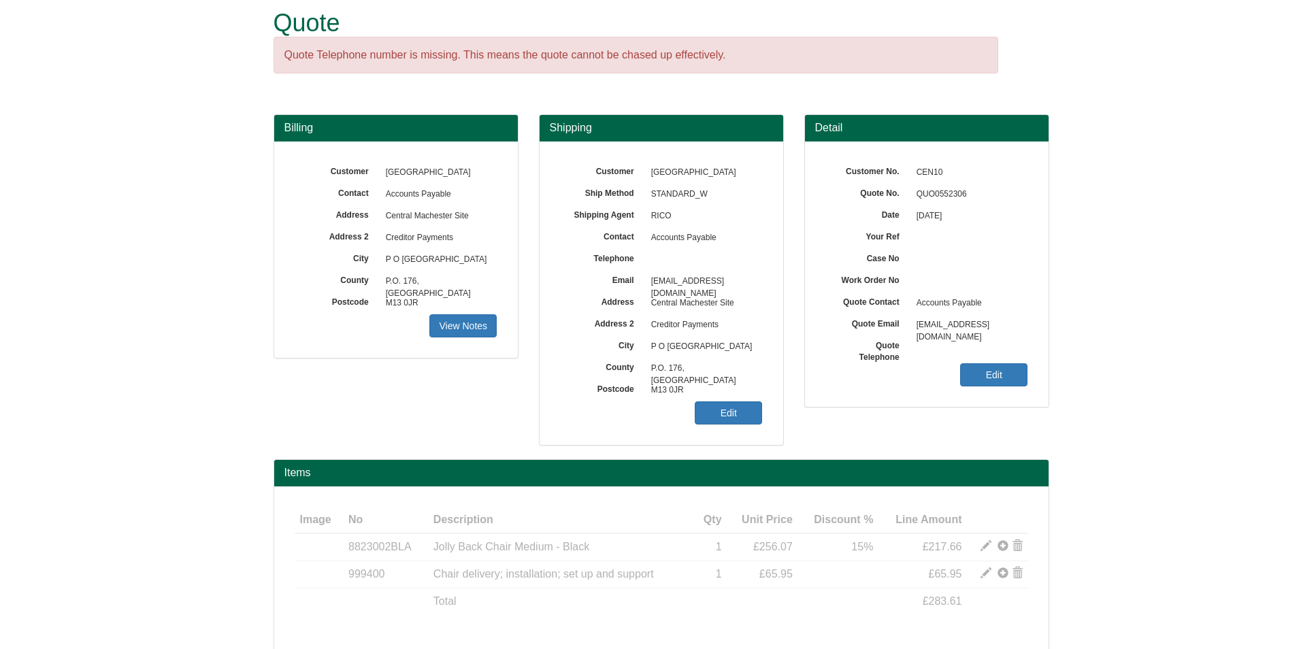
scroll to position [68, 0]
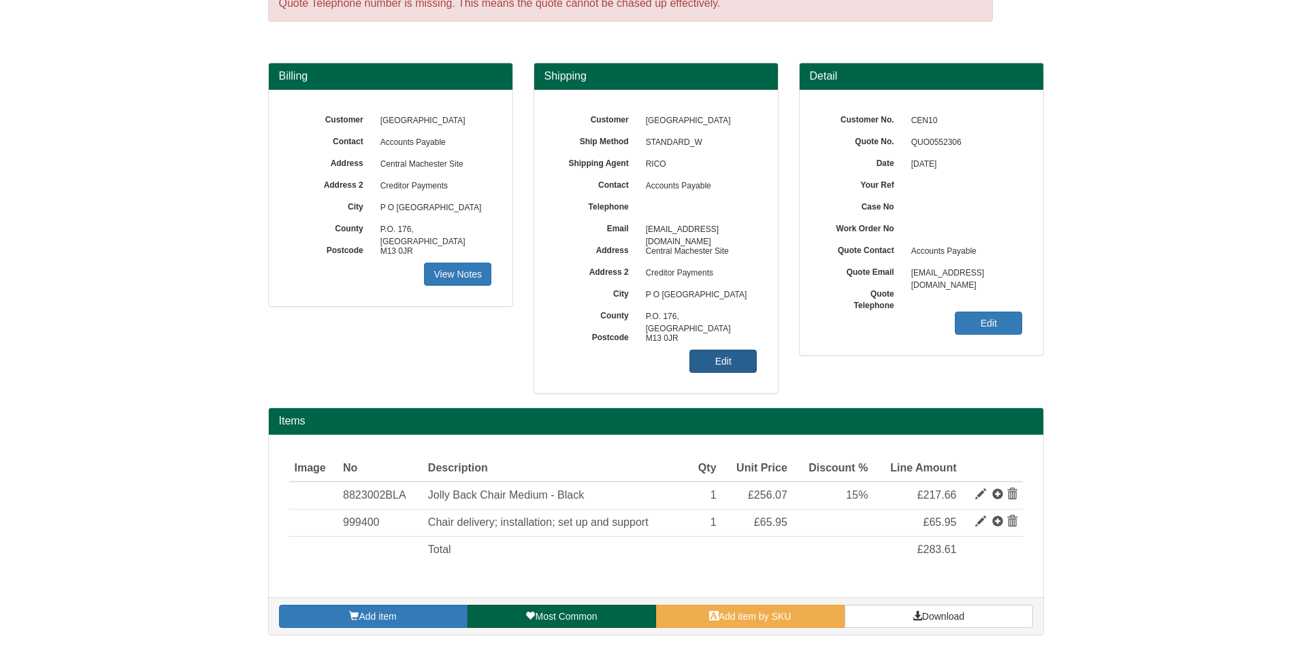
click at [745, 363] on link "Edit" at bounding box center [722, 361] width 67 height 23
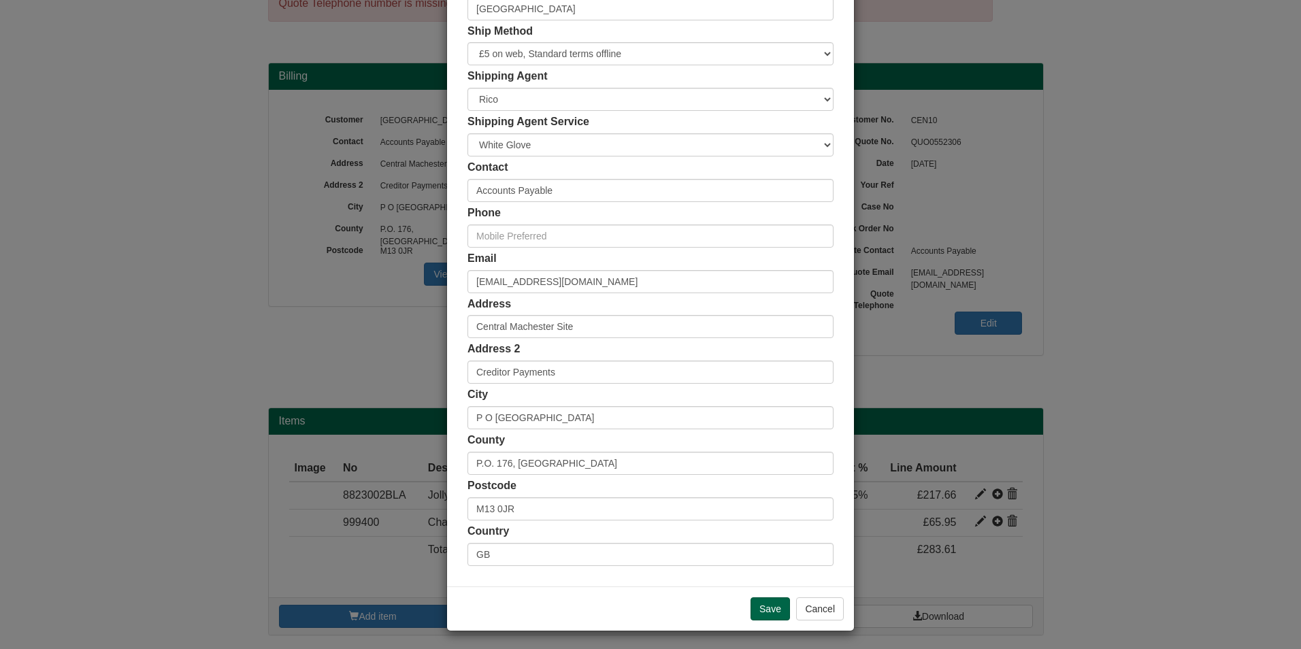
scroll to position [105, 0]
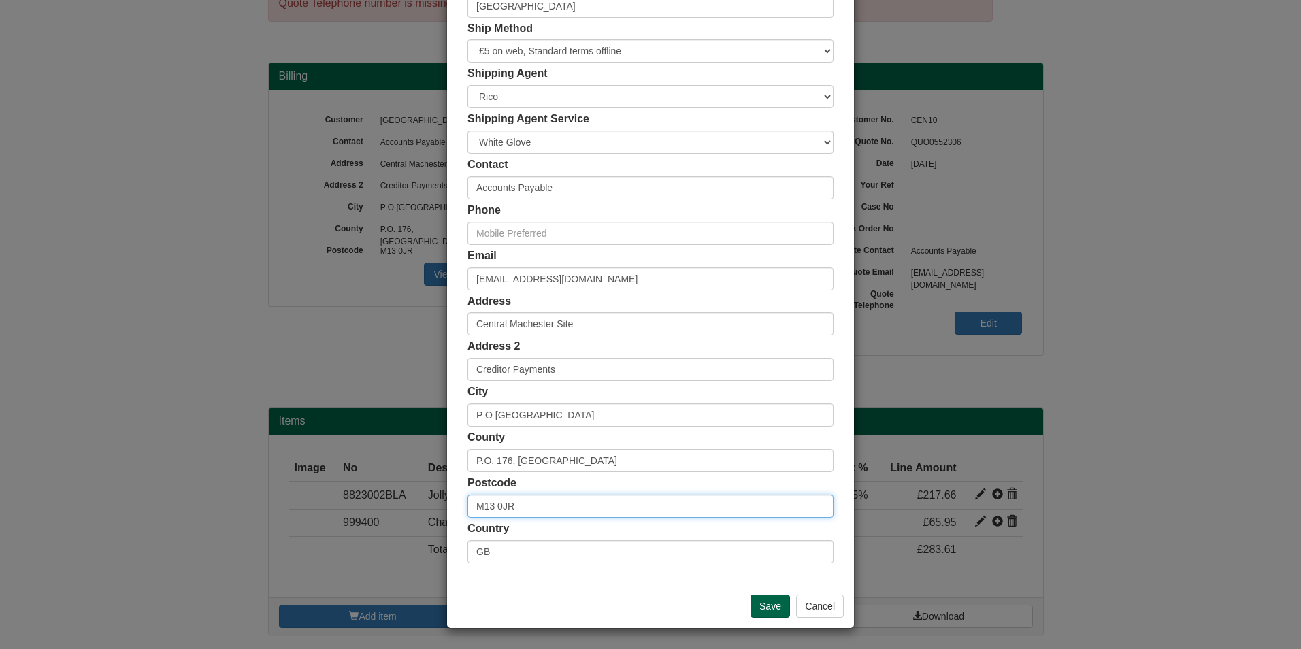
drag, startPoint x: 546, startPoint y: 506, endPoint x: 444, endPoint y: 501, distance: 101.5
click at [447, 501] on div "Customer Name Central Manchester University Hospitals Ship Method Free of Charg…" at bounding box center [650, 269] width 407 height 629
click at [519, 502] on input "M20" at bounding box center [651, 506] width 366 height 23
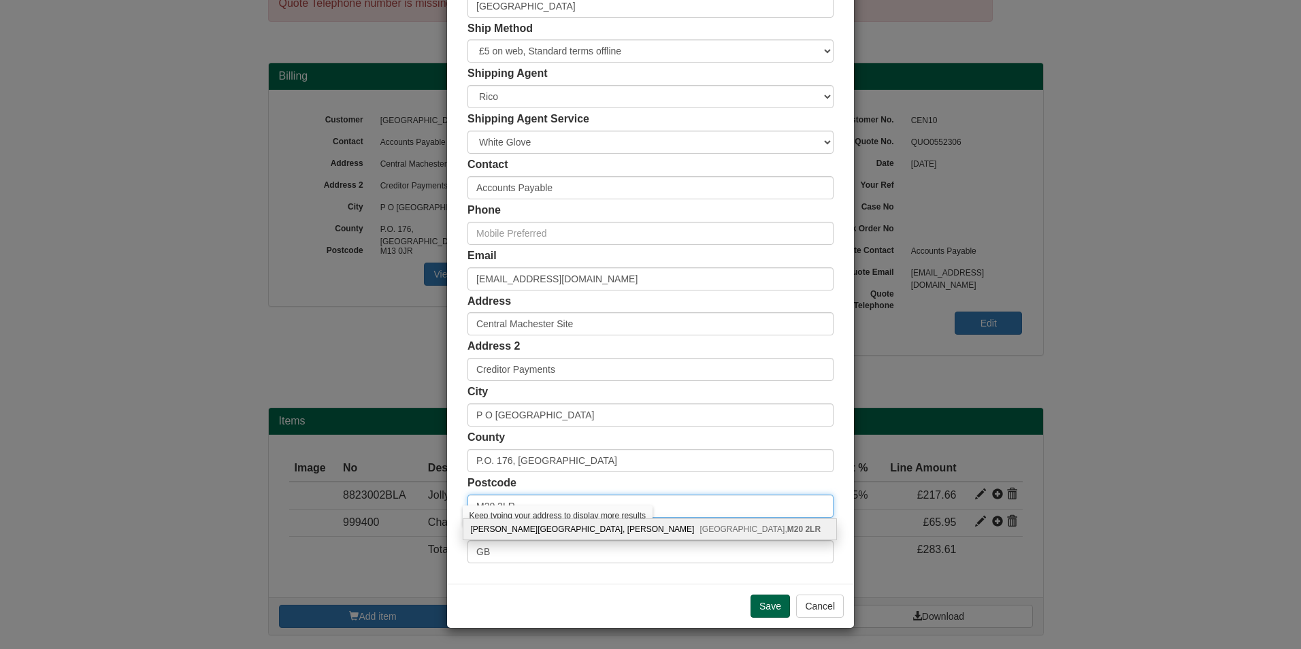
type input "M20 2LR"
click at [538, 525] on div "Withington Community Hospital, Nell Lane Manchester, M20 2LR" at bounding box center [650, 529] width 374 height 20
type input "[PERSON_NAME][GEOGRAPHIC_DATA]"
type input "[PERSON_NAME]"
type input "[GEOGRAPHIC_DATA]"
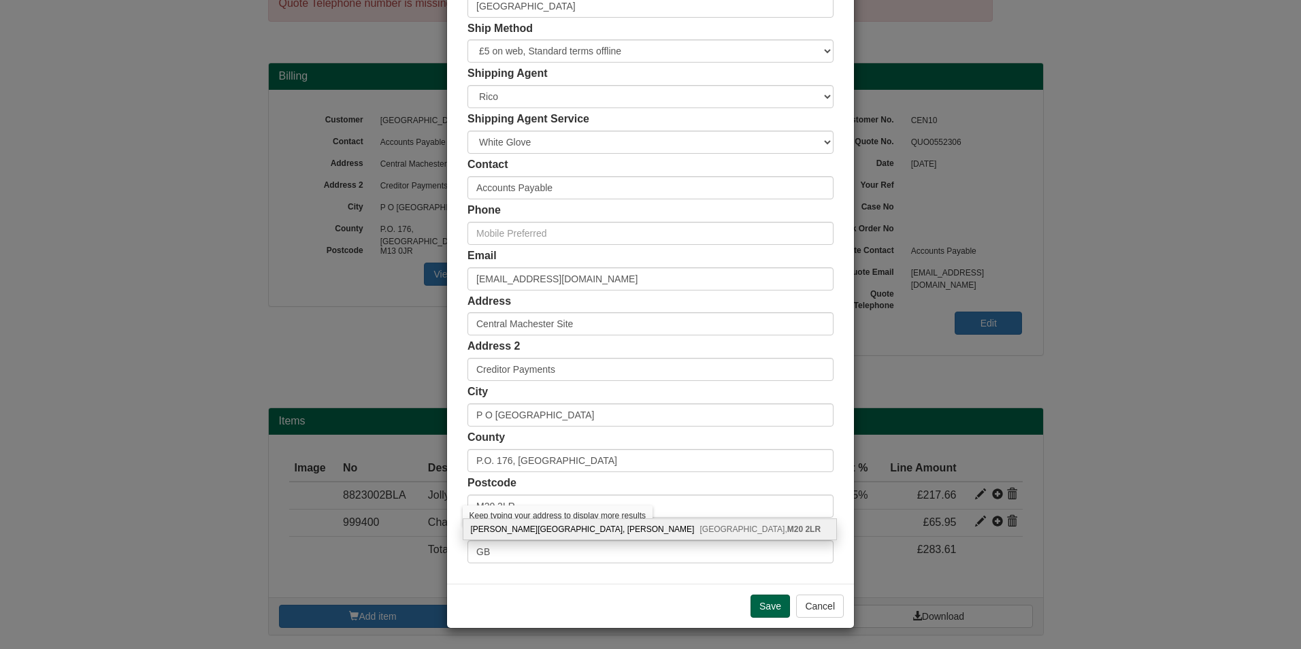
type input "[GEOGRAPHIC_DATA]"
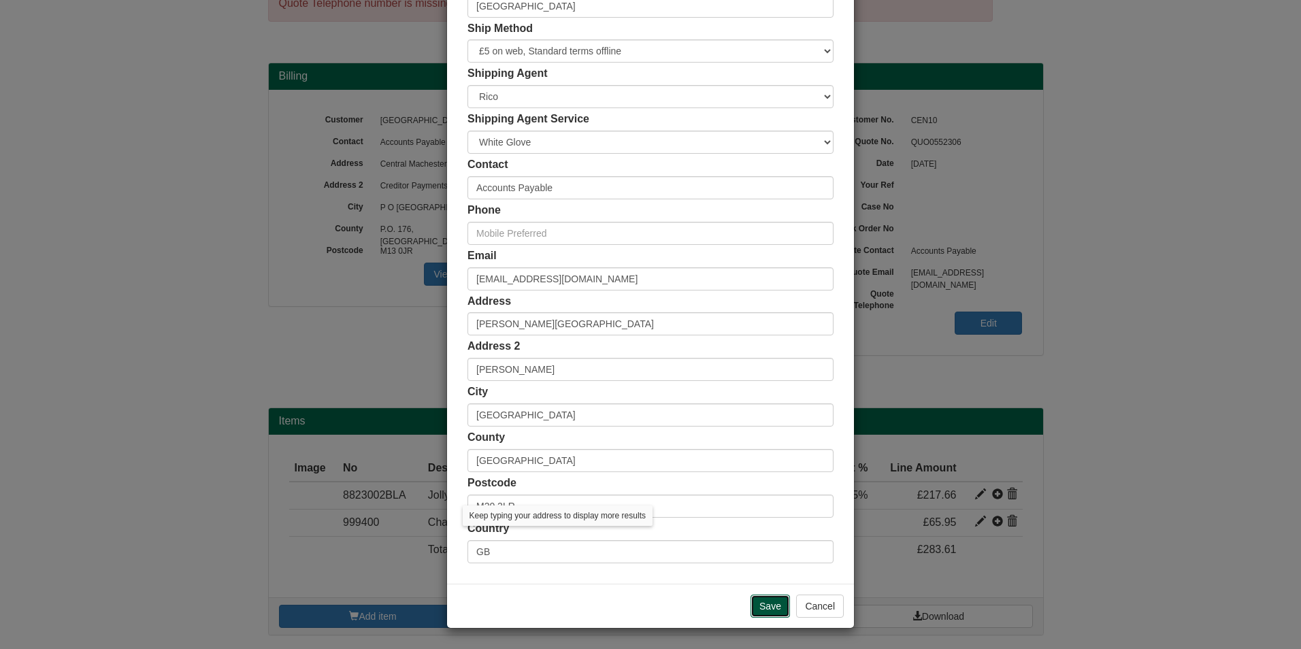
click at [767, 608] on input "Save" at bounding box center [770, 606] width 39 height 23
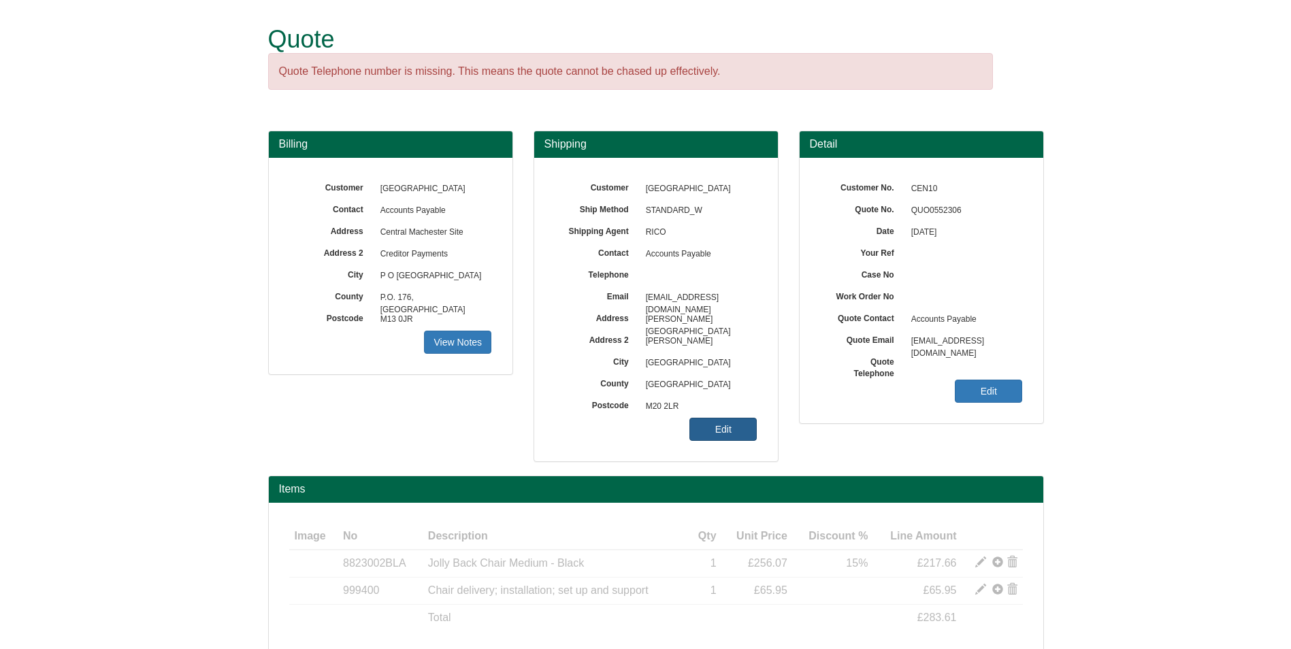
click at [712, 430] on link "Edit" at bounding box center [722, 429] width 67 height 23
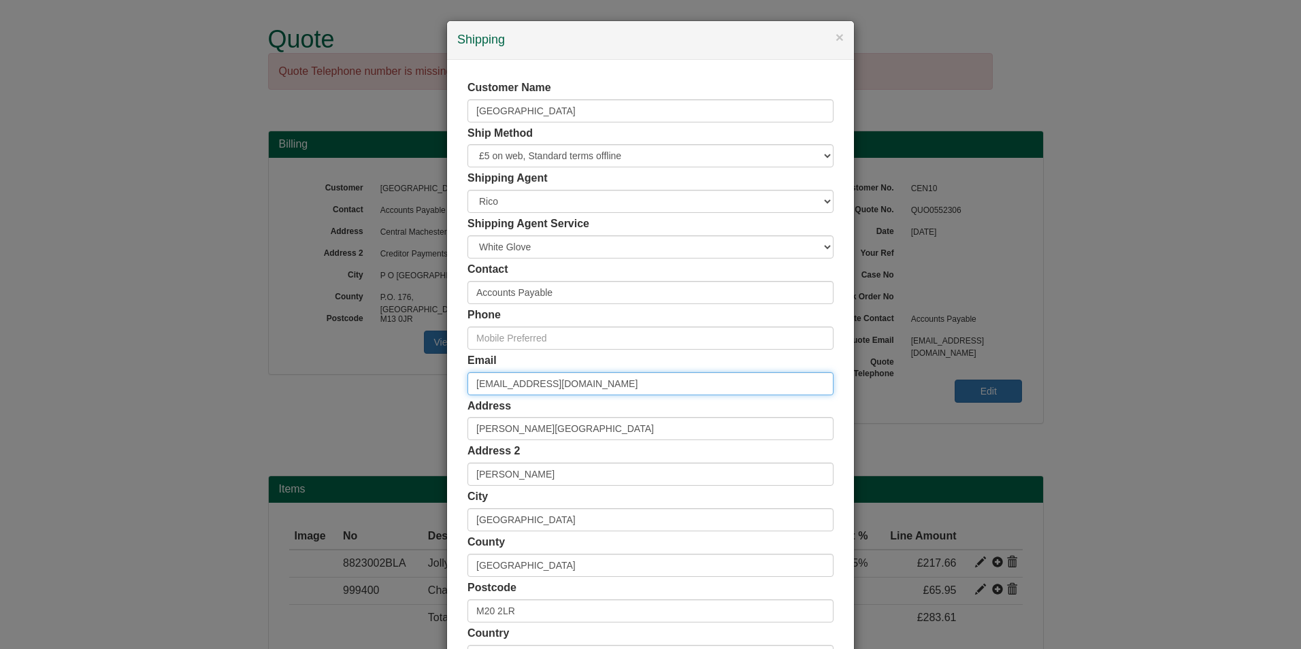
drag, startPoint x: 624, startPoint y: 383, endPoint x: 399, endPoint y: 353, distance: 227.3
click at [399, 353] on div "× Shipping Customer Name [GEOGRAPHIC_DATA] Ship Method Free of Charge £5 Flat R…" at bounding box center [650, 324] width 1301 height 649
paste input "Zarina.naeem"
type input "[EMAIL_ADDRESS][DOMAIN_NAME]"
click at [546, 338] on input "text" at bounding box center [651, 338] width 366 height 23
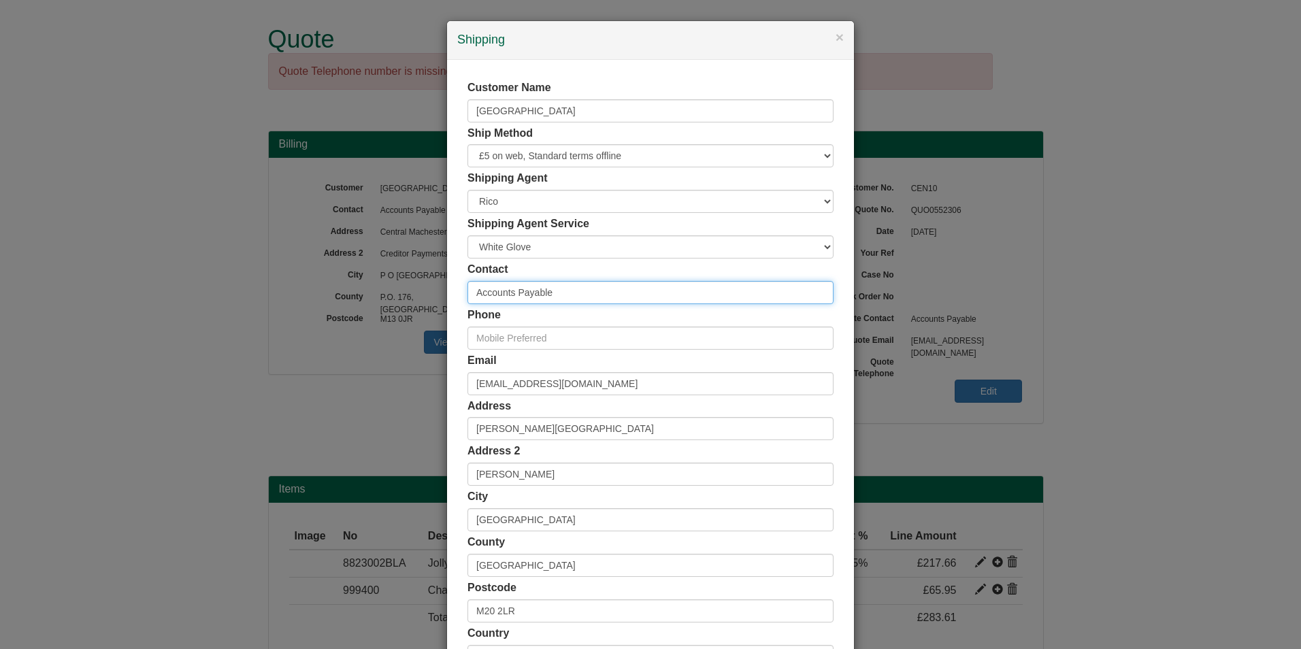
drag, startPoint x: 556, startPoint y: 301, endPoint x: 440, endPoint y: 292, distance: 116.7
click at [440, 292] on div "× Shipping Customer Name [GEOGRAPHIC_DATA] Ship Method Free of Charge £5 Flat R…" at bounding box center [650, 324] width 1301 height 649
type input "[PERSON_NAME]"
type input "01612324214"
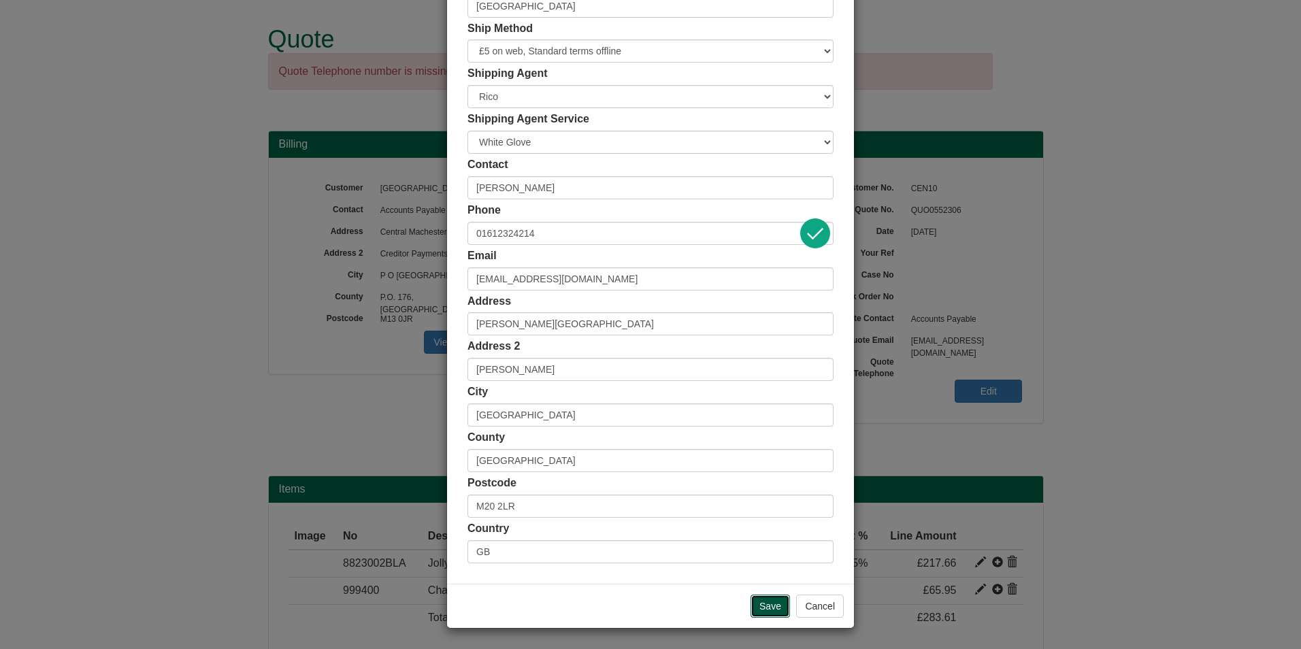
click at [759, 605] on input "Save" at bounding box center [770, 606] width 39 height 23
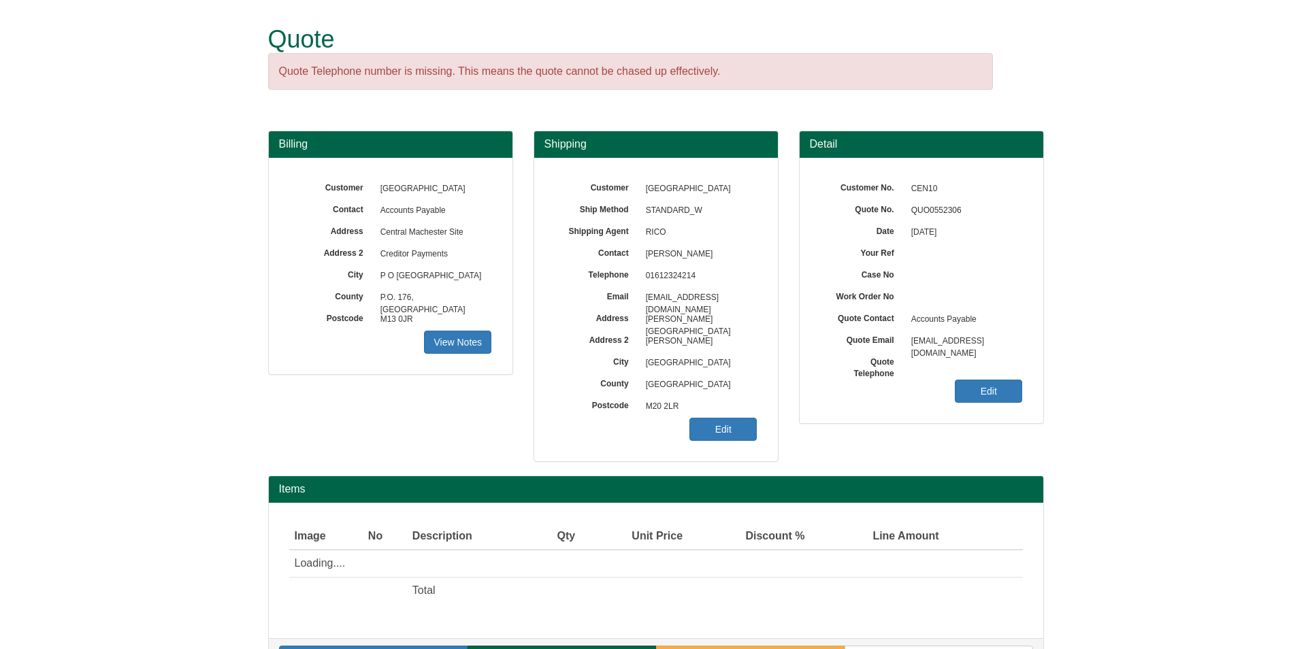
click at [991, 393] on link "Edit" at bounding box center [988, 391] width 67 height 23
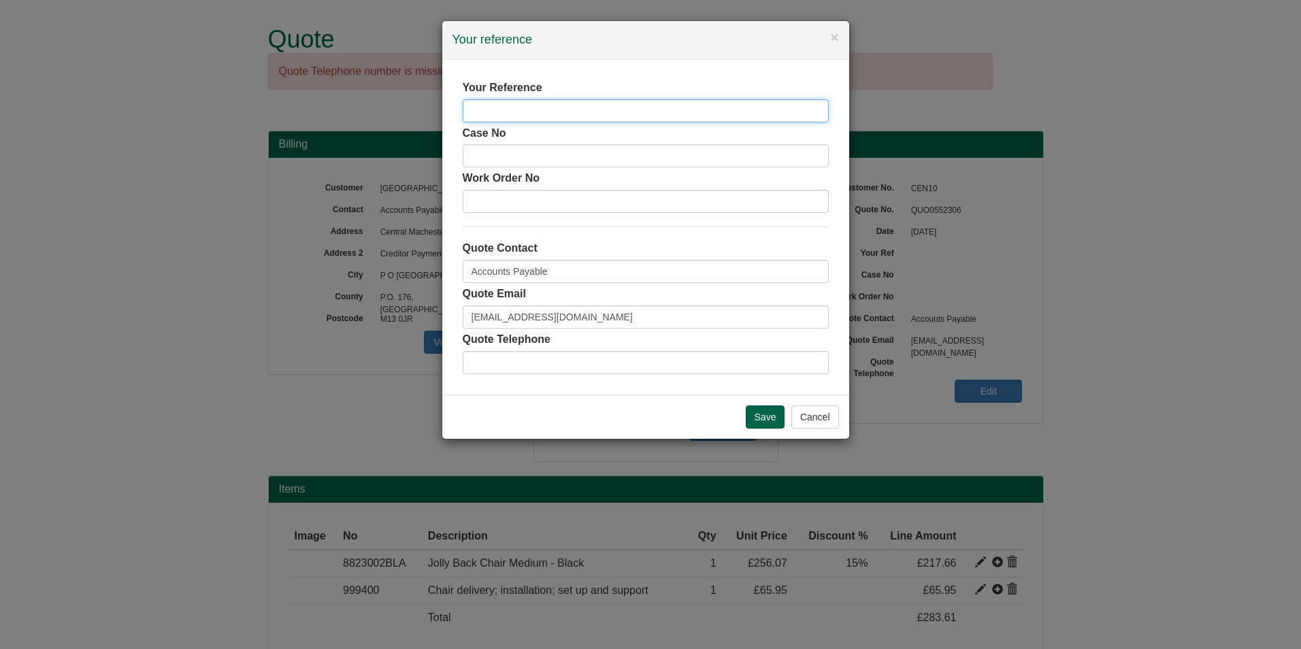
click at [589, 99] on input "text" at bounding box center [646, 110] width 366 height 23
type input "j"
type input "Jolly Back"
type input "Zarina"
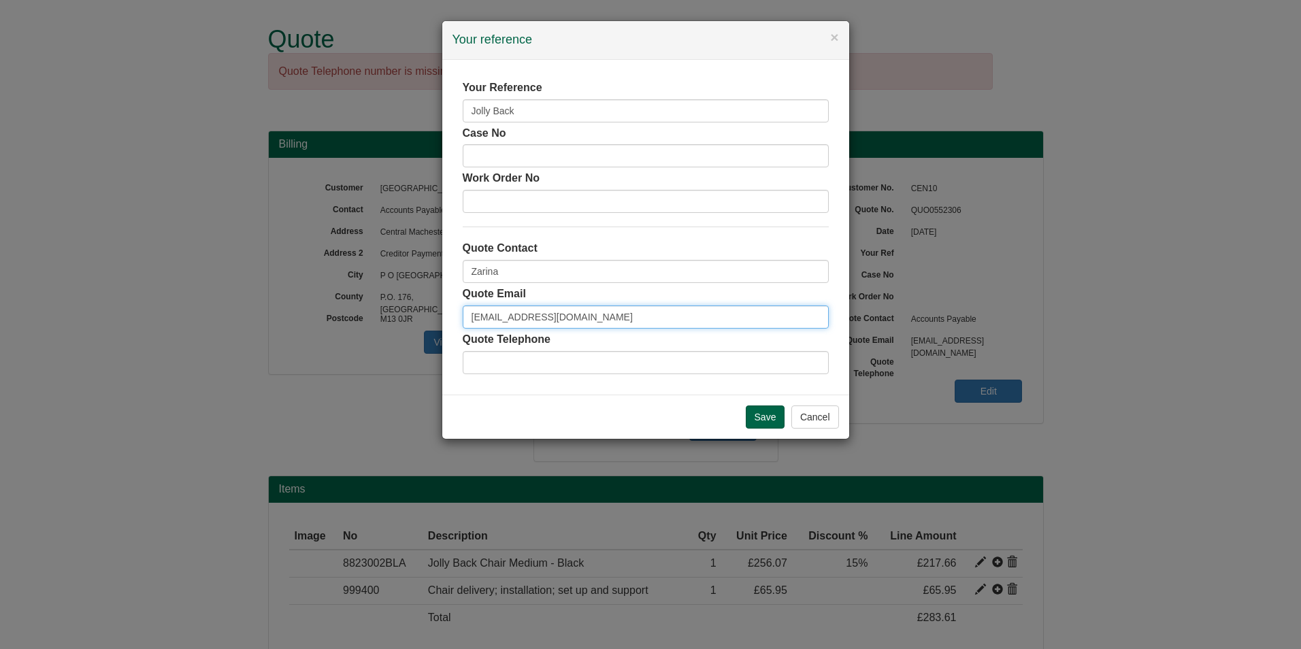
paste input "Zarina.naeem"
type input "[EMAIL_ADDRESS][DOMAIN_NAME]"
type input "01612324214"
type input "[EMAIL_ADDRESS][DOMAIN_NAME]"
click at [777, 419] on input "Save" at bounding box center [765, 417] width 39 height 23
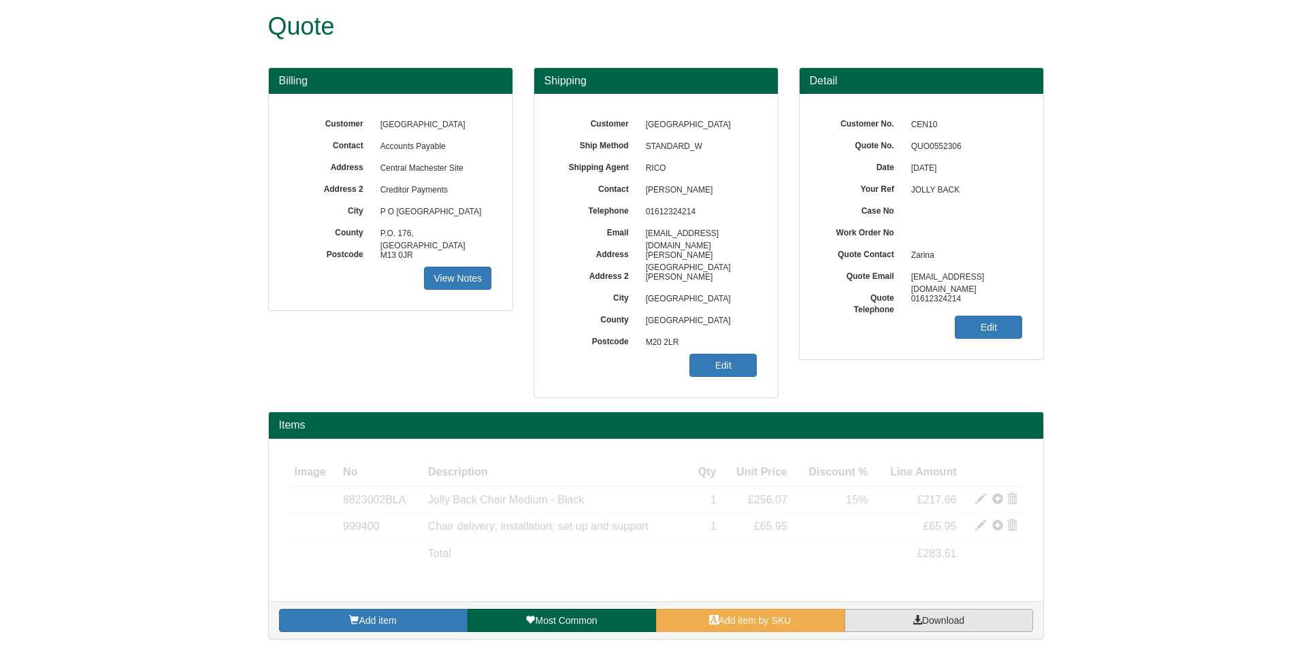
scroll to position [17, 0]
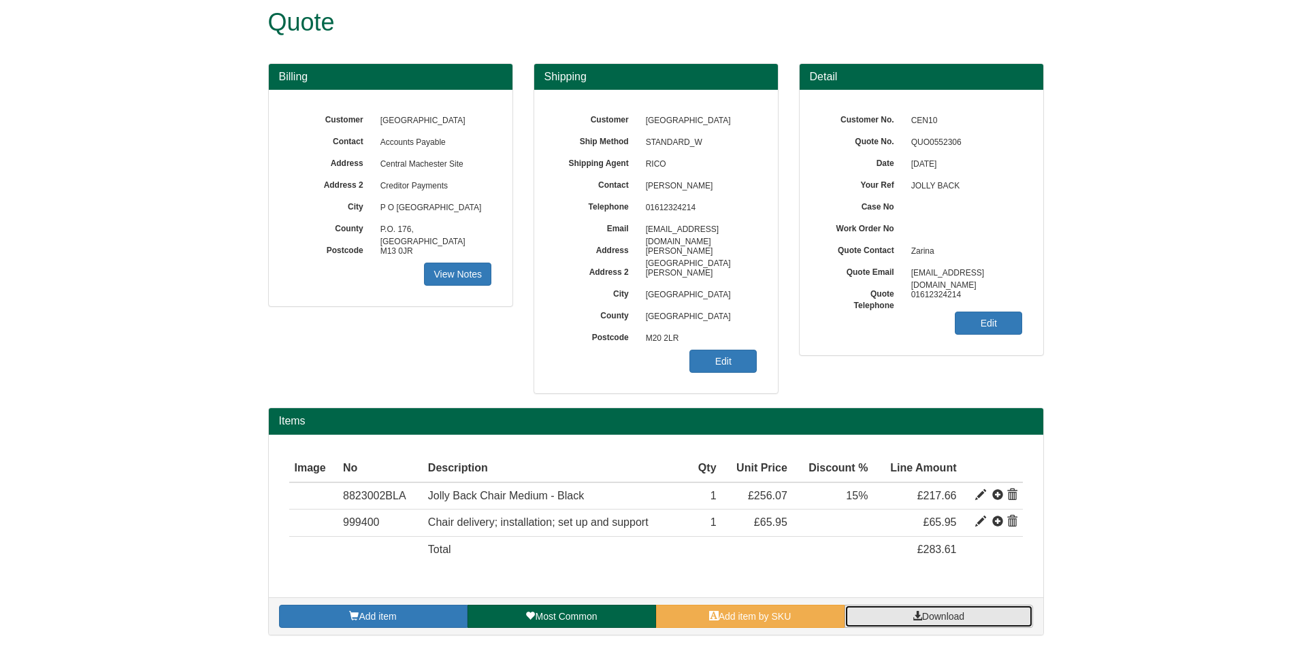
click at [953, 614] on span "Download" at bounding box center [943, 616] width 42 height 11
